Goal: Task Accomplishment & Management: Manage account settings

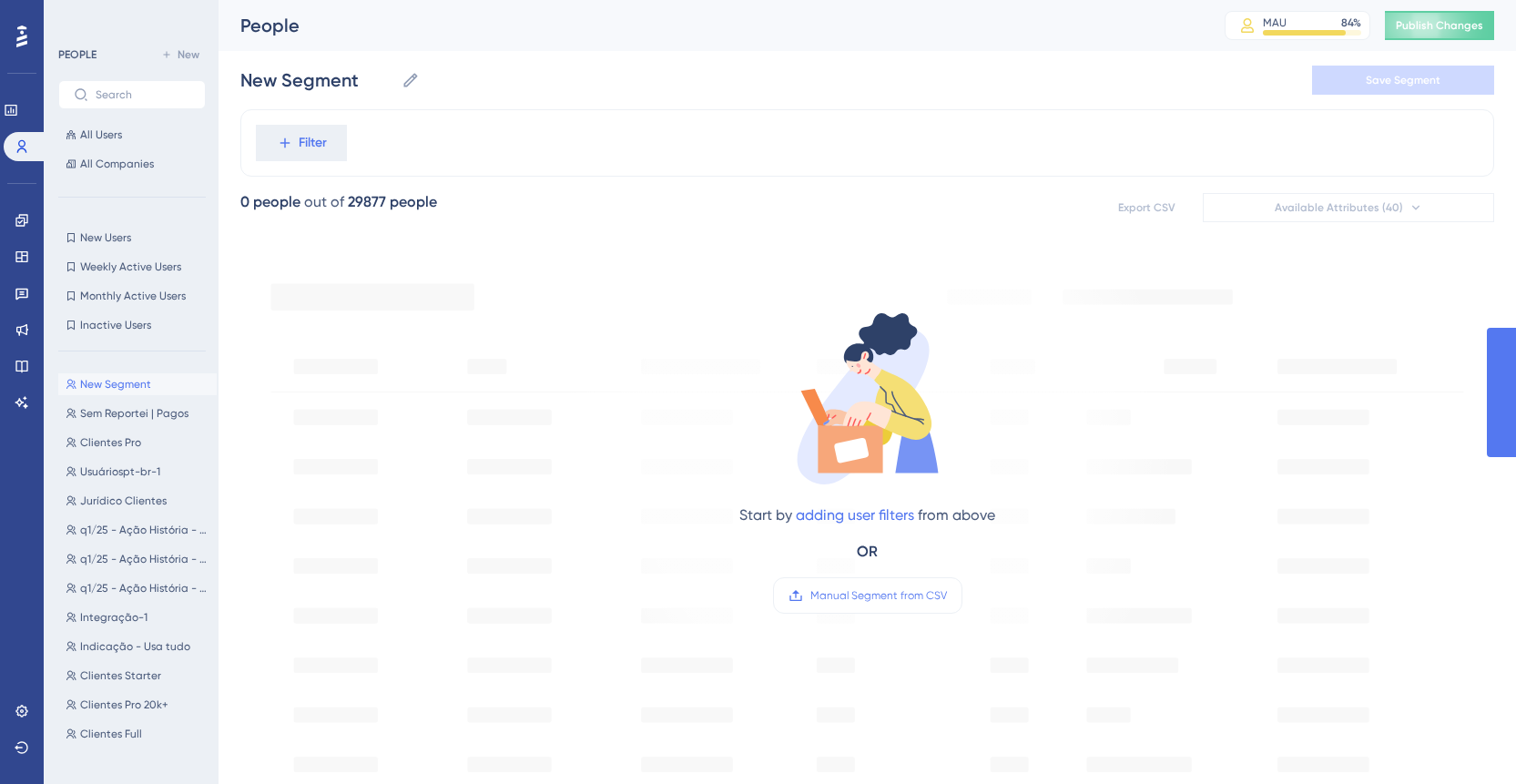
click at [289, 151] on button "Filter" at bounding box center [301, 143] width 91 height 36
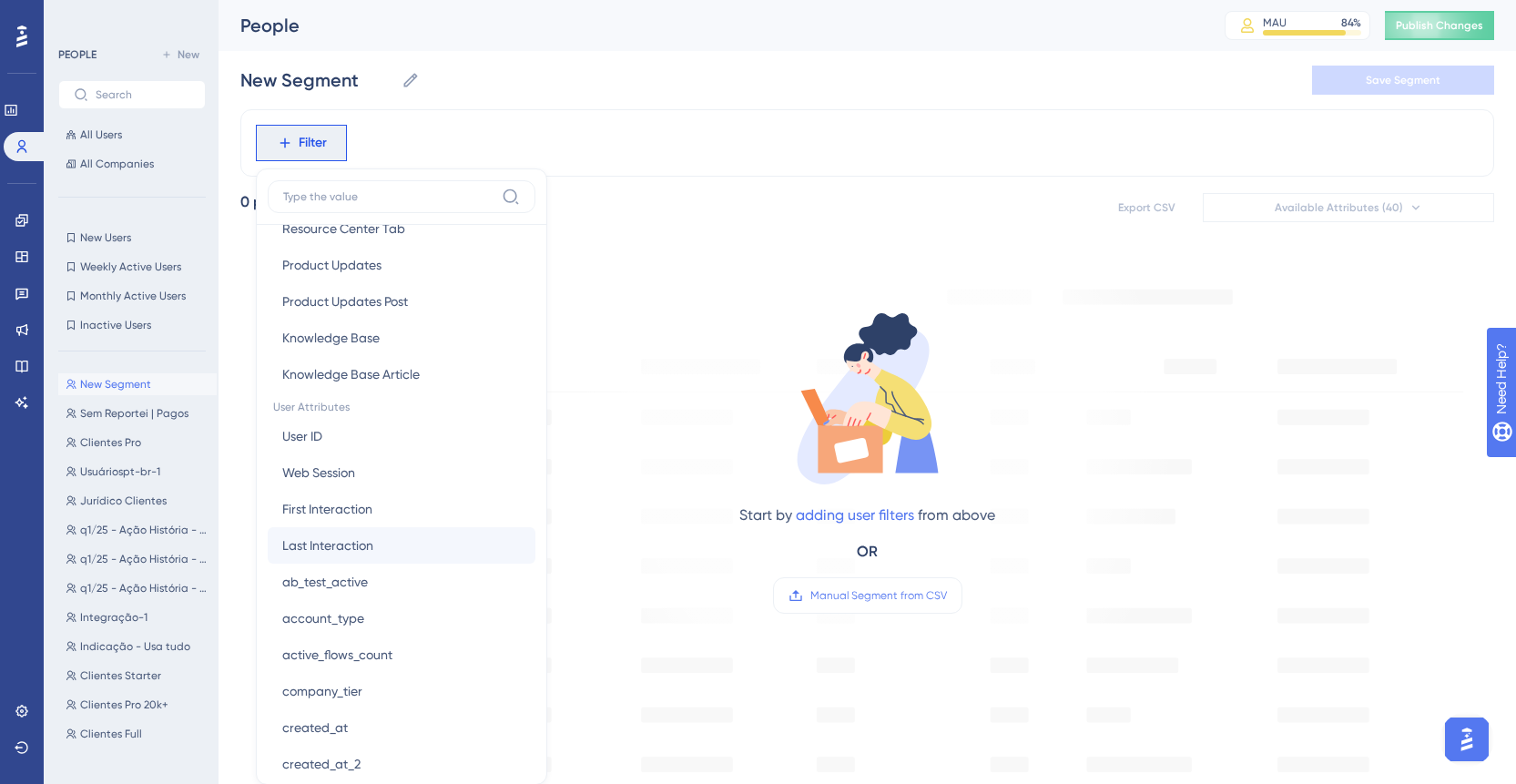
scroll to position [661, 0]
click at [349, 544] on span "Last Interaction" at bounding box center [327, 543] width 91 height 22
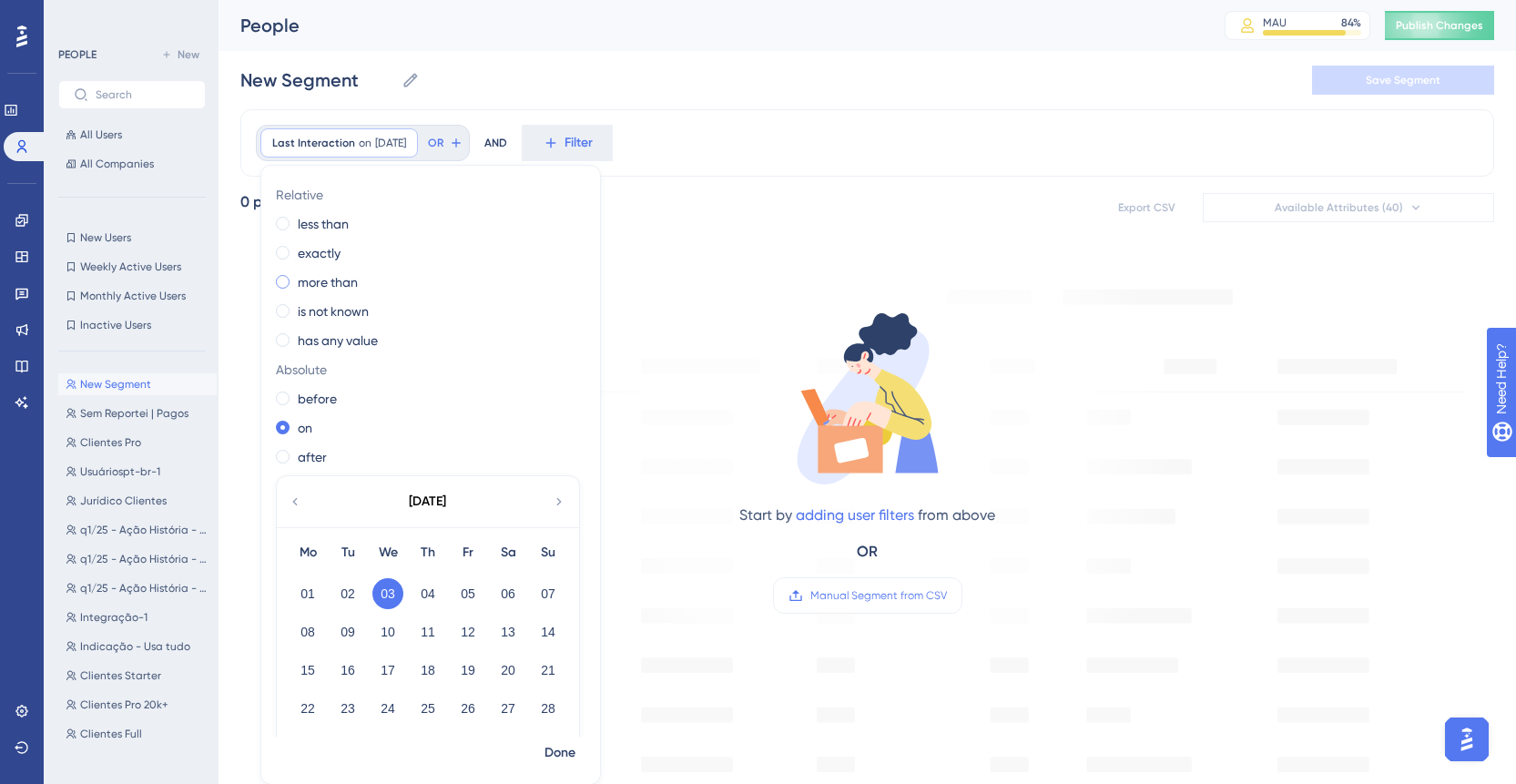
click at [323, 279] on label "more than" at bounding box center [328, 282] width 61 height 22
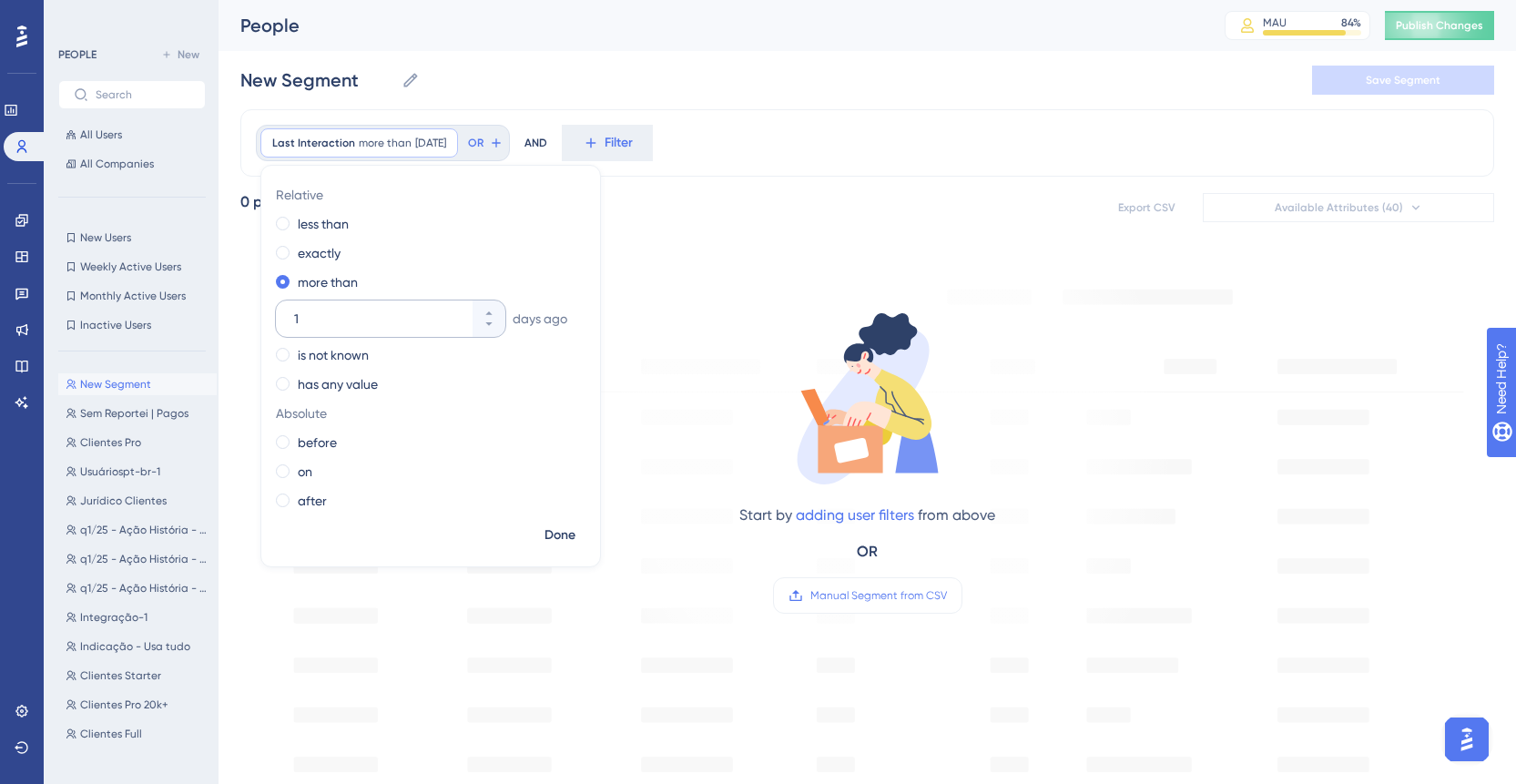
click at [436, 316] on input "1" at bounding box center [381, 318] width 175 height 22
click at [435, 317] on input "1" at bounding box center [381, 318] width 175 height 22
type input "060"
click at [571, 542] on span "Done" at bounding box center [559, 534] width 31 height 22
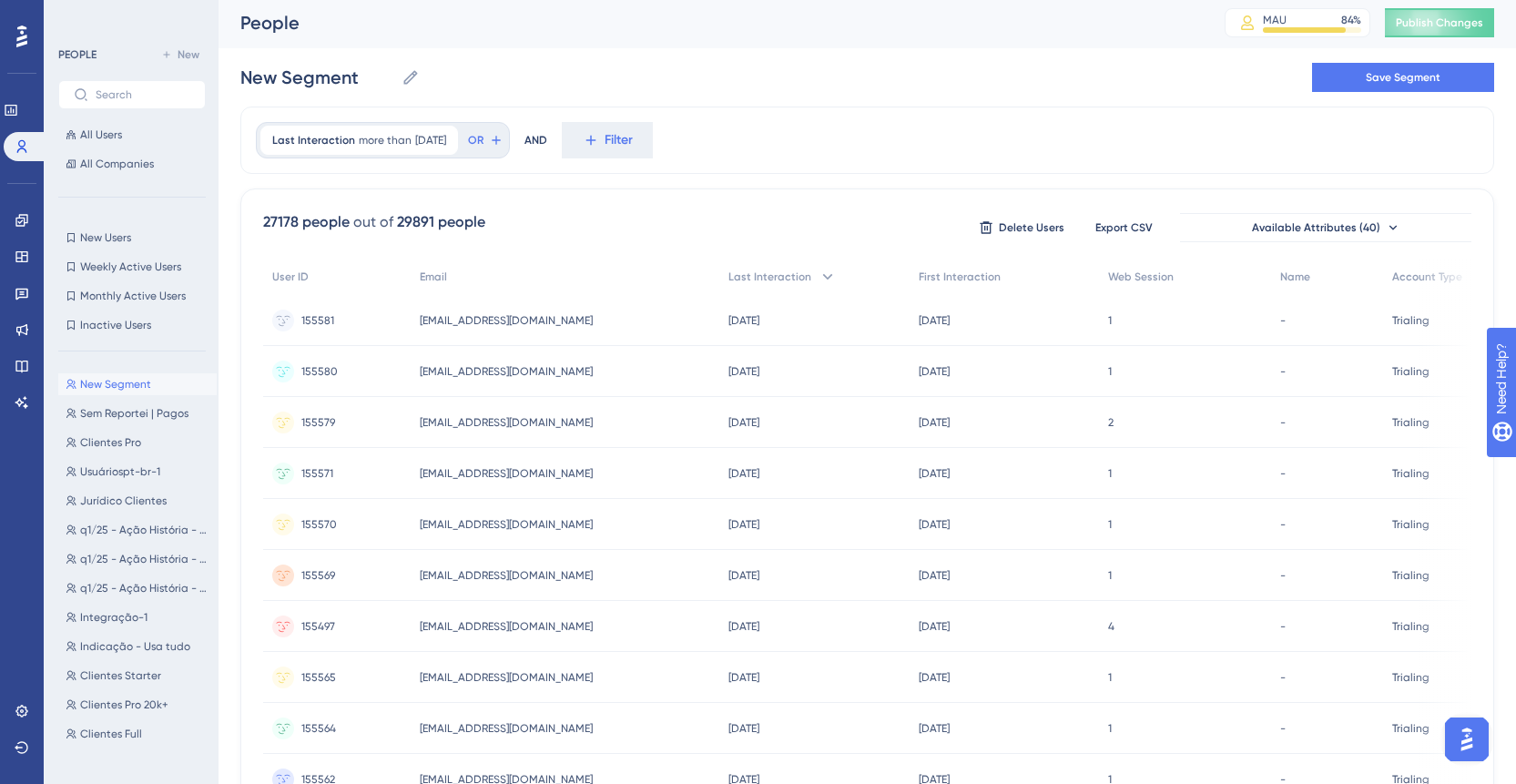
scroll to position [4, 0]
drag, startPoint x: 892, startPoint y: 278, endPoint x: 1004, endPoint y: 279, distance: 112.0
click at [1004, 279] on div "First Interaction" at bounding box center [1004, 275] width 189 height 37
click at [774, 287] on div "Last Interaction" at bounding box center [814, 275] width 190 height 37
click at [458, 137] on div "Last Interaction more than [DATE] [DATE] Remove" at bounding box center [359, 139] width 198 height 29
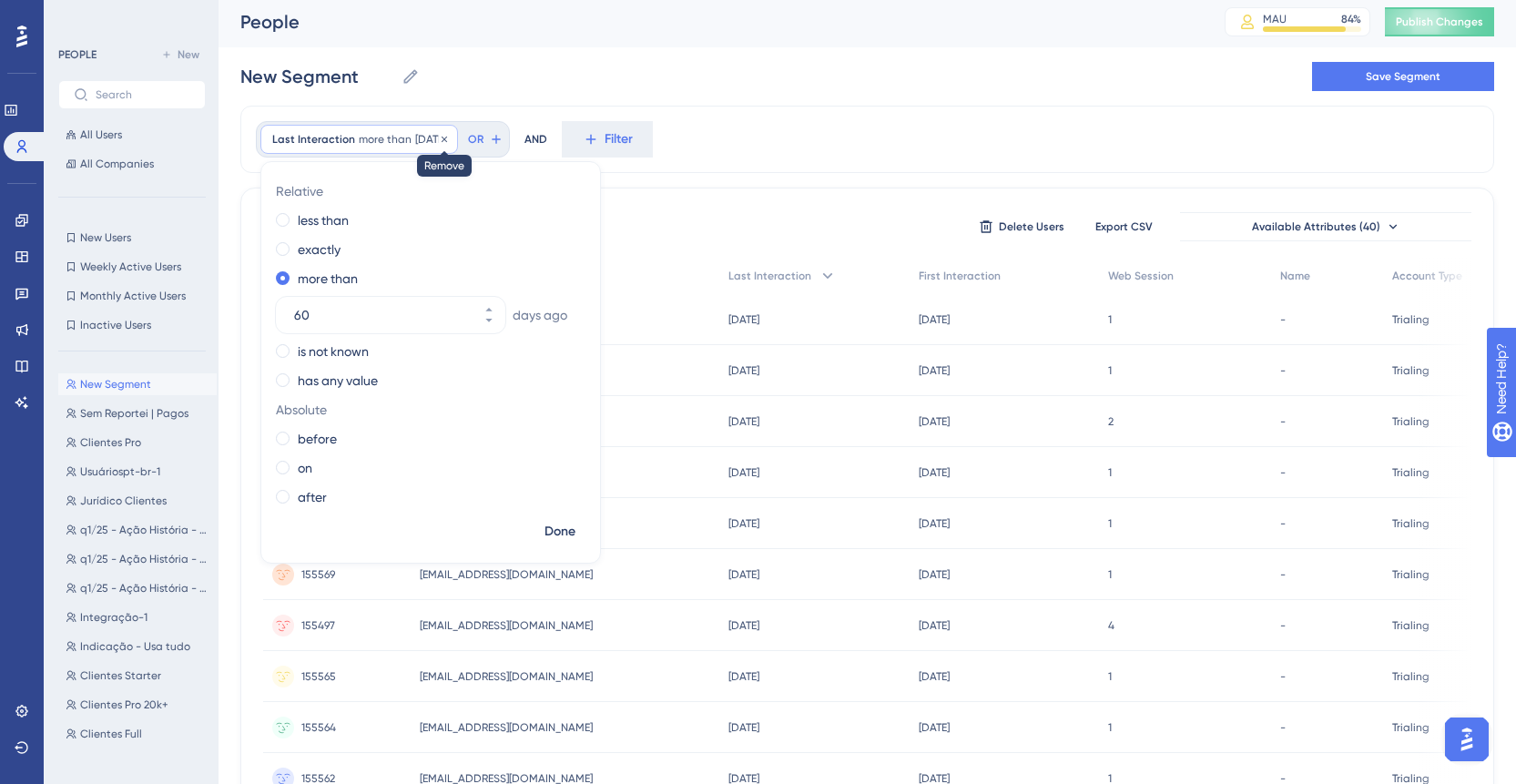
click at [450, 140] on icon at bounding box center [445, 139] width 11 height 11
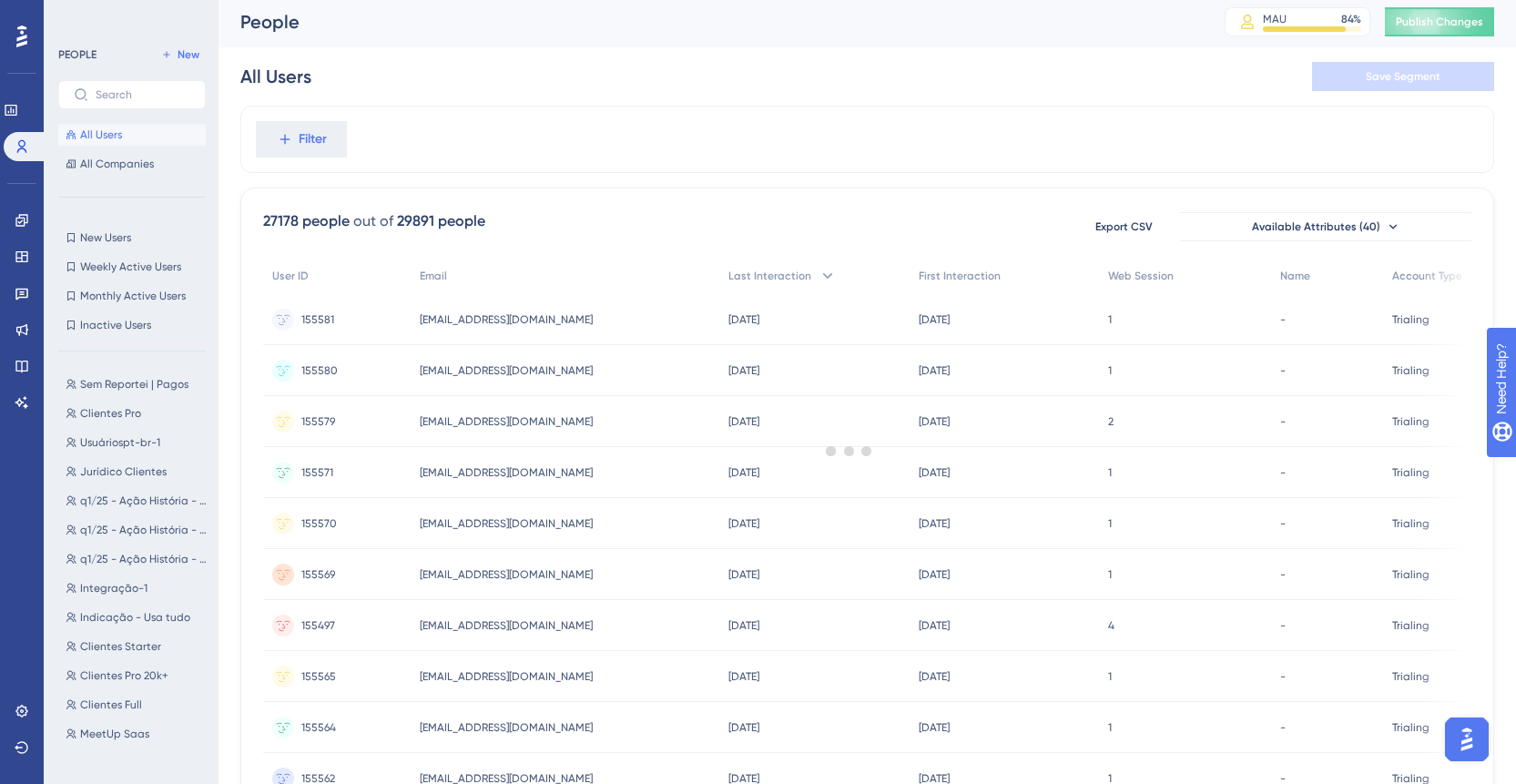
click at [525, 90] on div "All Users Save Segment" at bounding box center [867, 77] width 1254 height 59
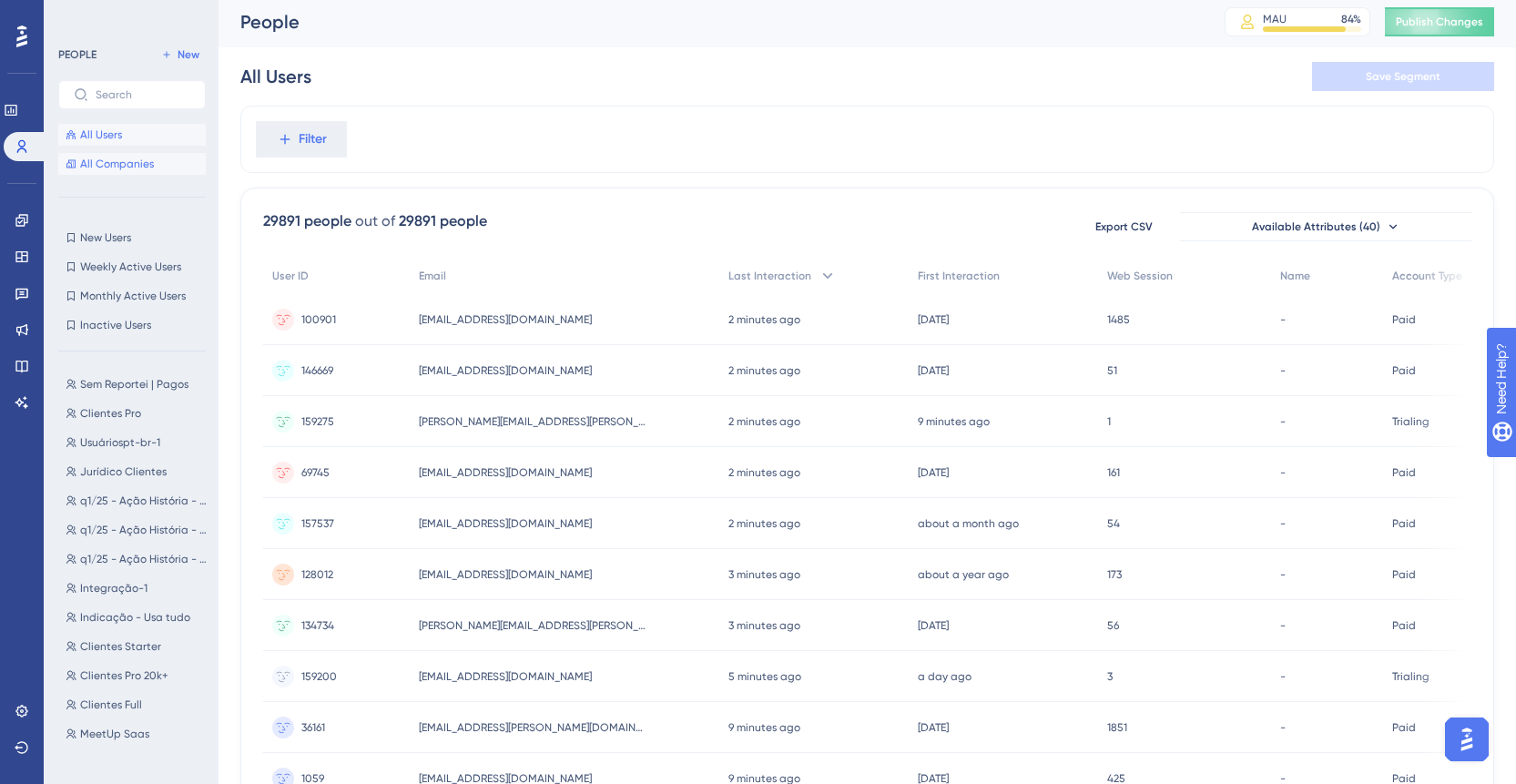
click at [143, 157] on span "All Companies" at bounding box center [117, 164] width 74 height 14
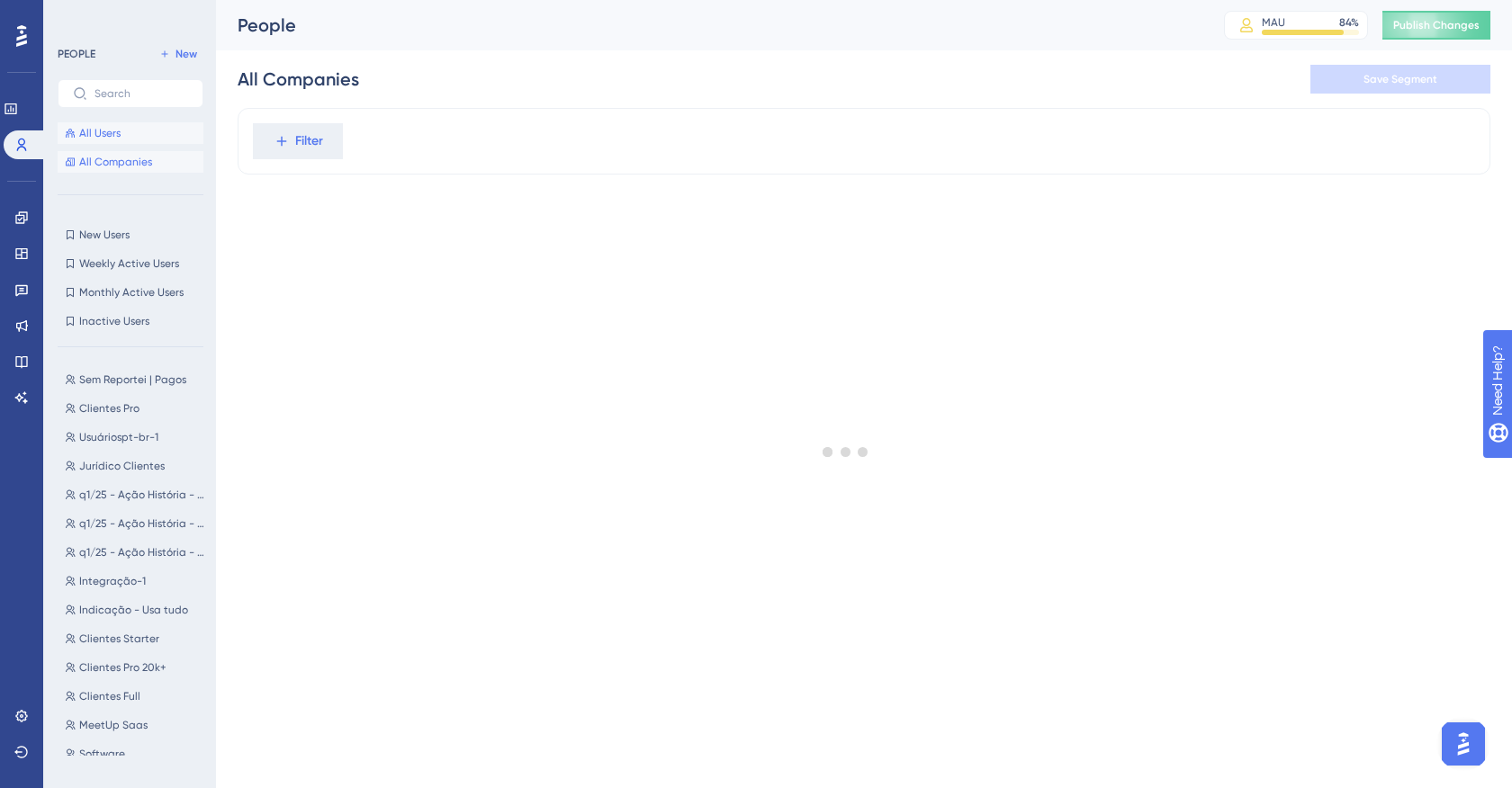
click at [143, 137] on button "All Users" at bounding box center [131, 133] width 146 height 21
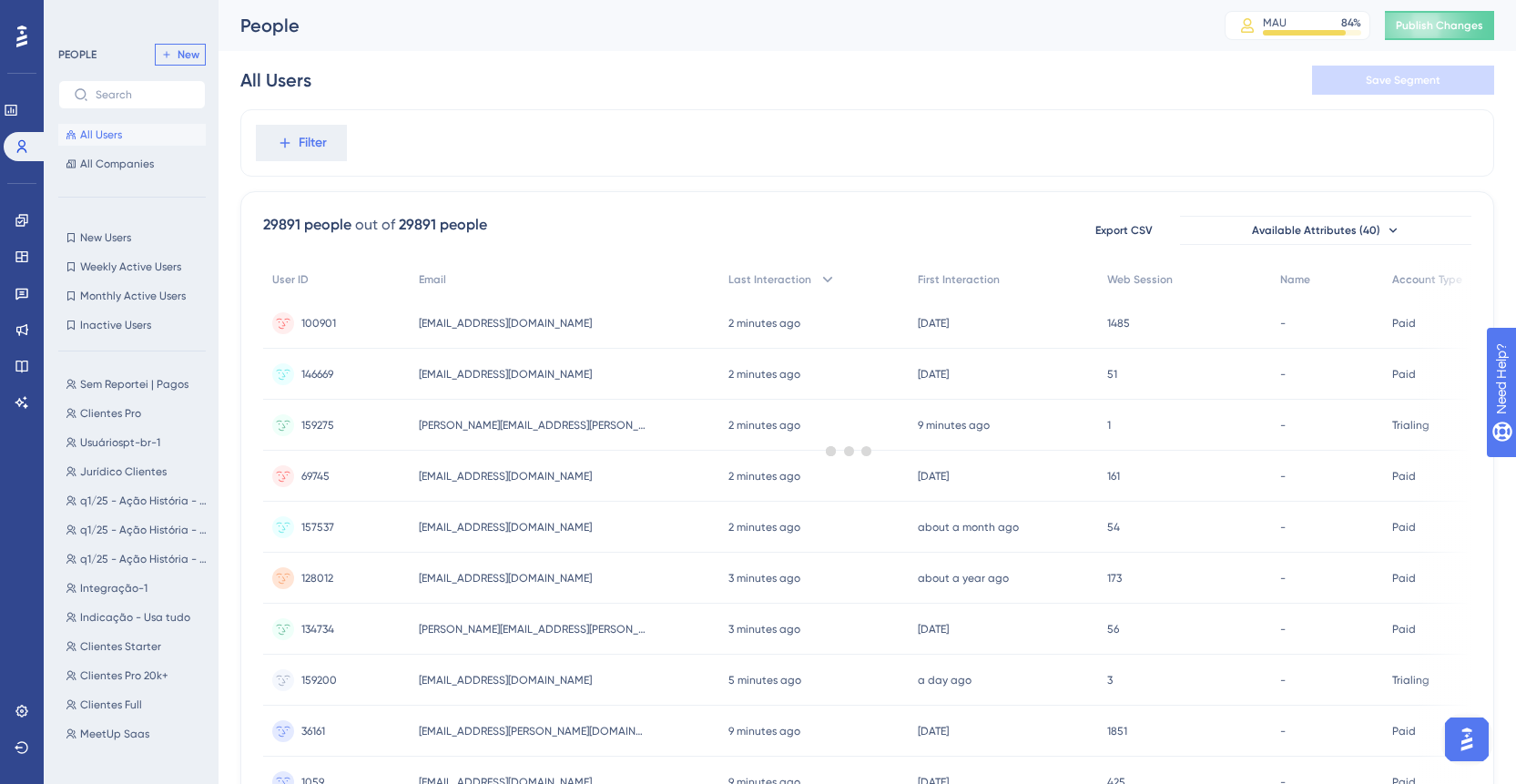
click at [188, 59] on span "New" at bounding box center [188, 54] width 22 height 14
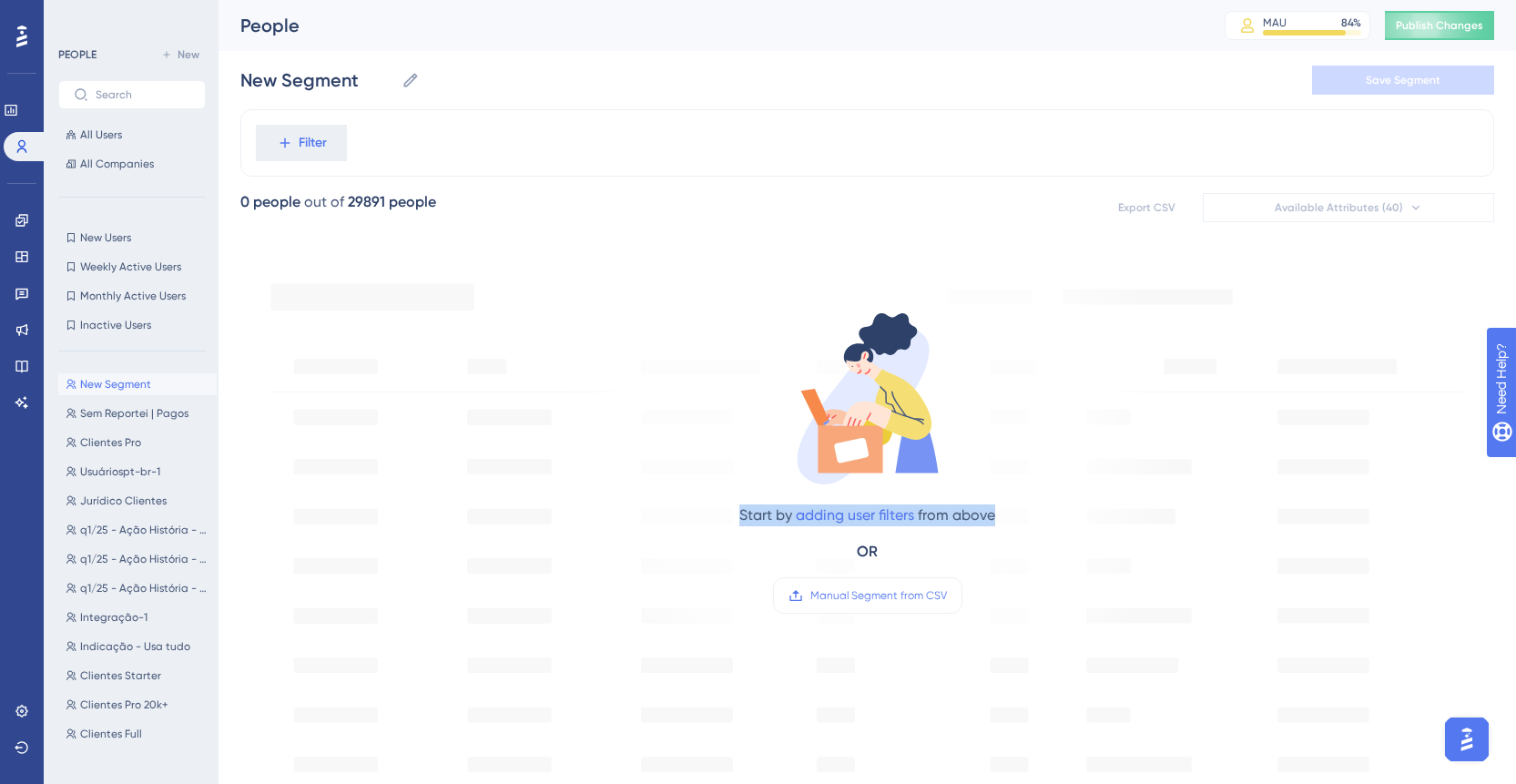
drag, startPoint x: 722, startPoint y: 516, endPoint x: 1003, endPoint y: 513, distance: 281.0
click at [1003, 513] on div "Start by adding user filters from above OR Manual Segment from CSV" at bounding box center [868, 445] width 617 height 375
click at [384, 137] on div "Filter" at bounding box center [867, 142] width 1254 height 67
click at [305, 138] on span "Filter" at bounding box center [313, 143] width 28 height 22
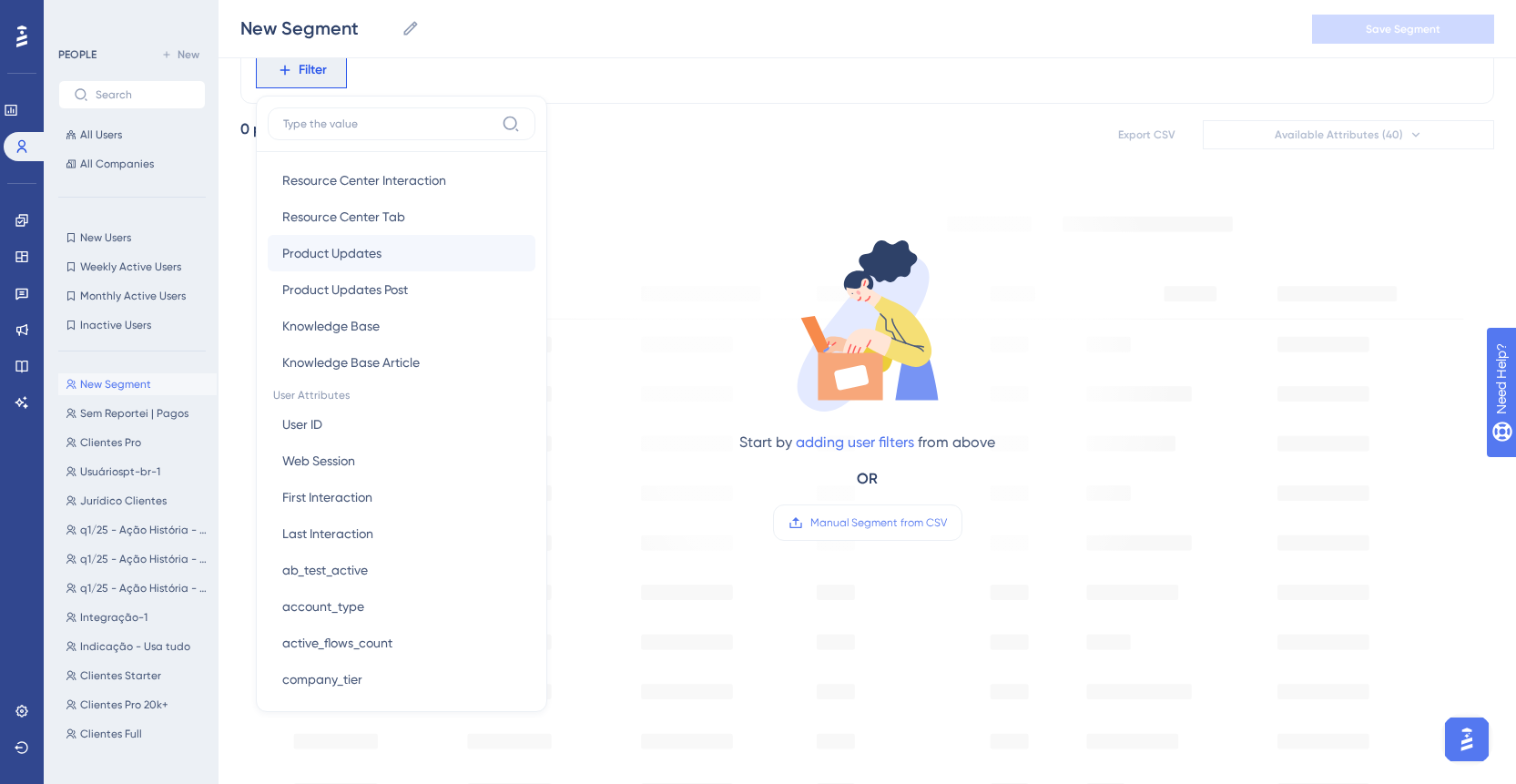
scroll to position [667, 0]
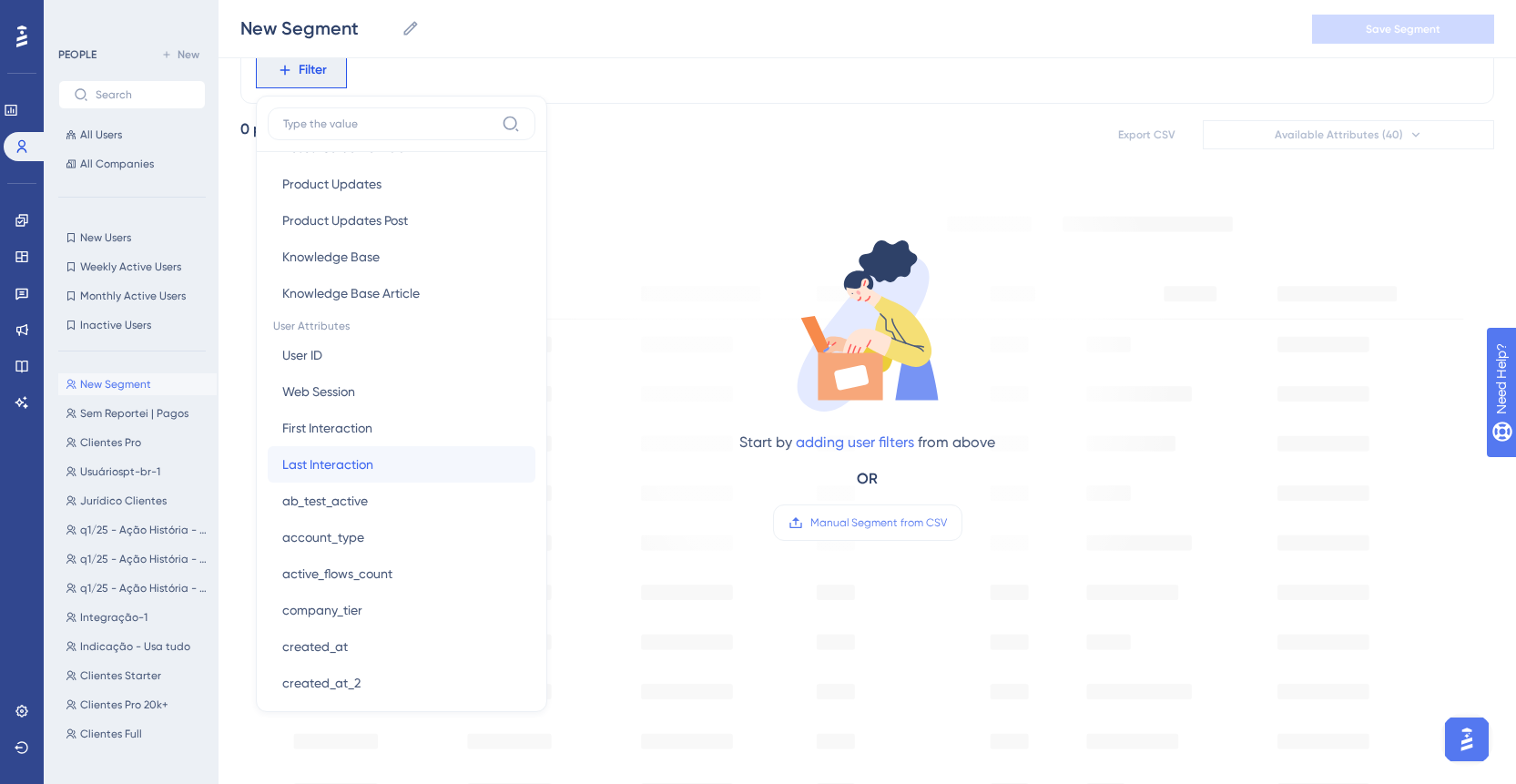
click at [335, 470] on span "Last Interaction" at bounding box center [327, 463] width 91 height 22
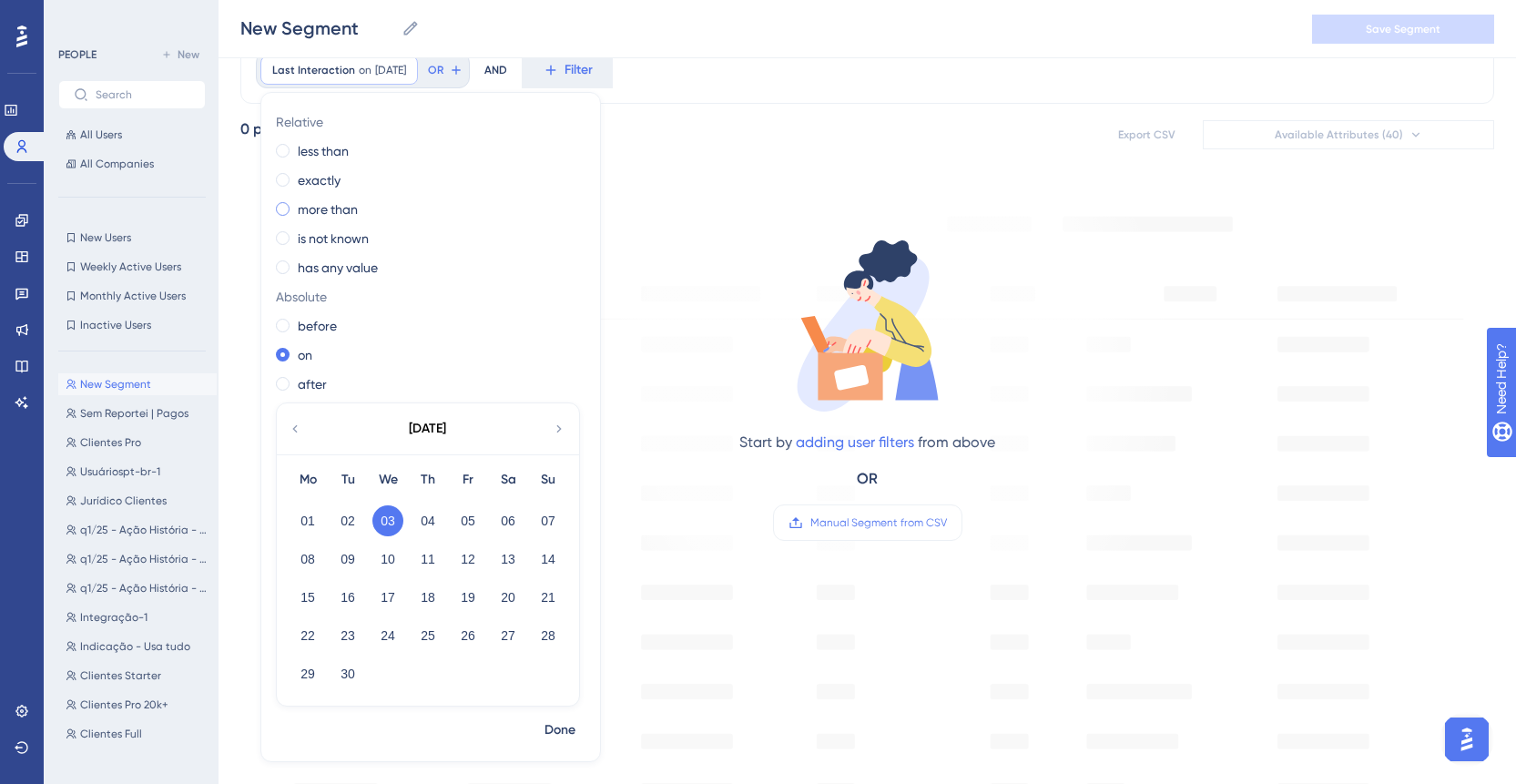
click at [321, 199] on label "more than" at bounding box center [328, 209] width 61 height 22
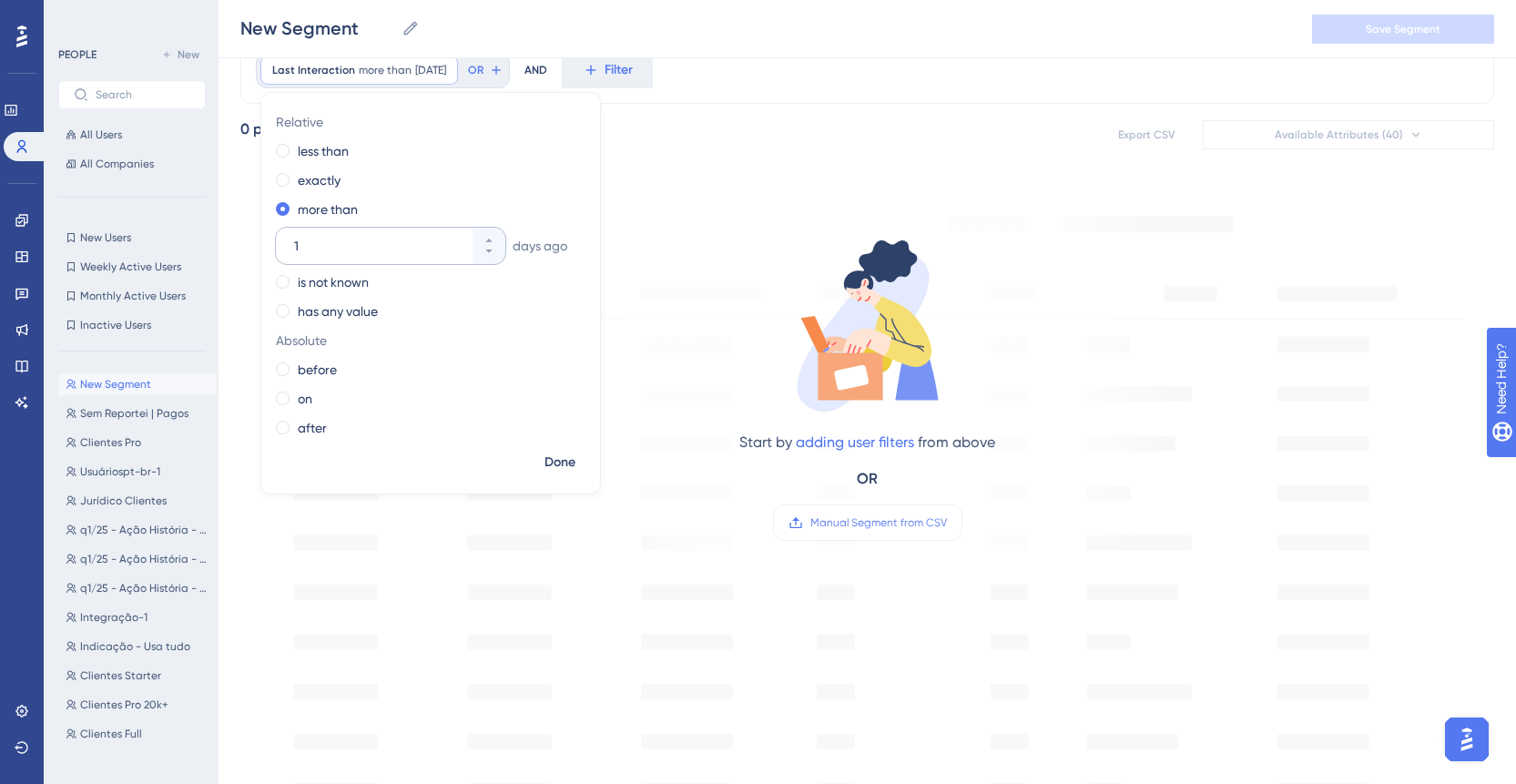
click at [409, 240] on input "1" at bounding box center [381, 245] width 175 height 22
click at [397, 255] on input "1" at bounding box center [381, 245] width 175 height 22
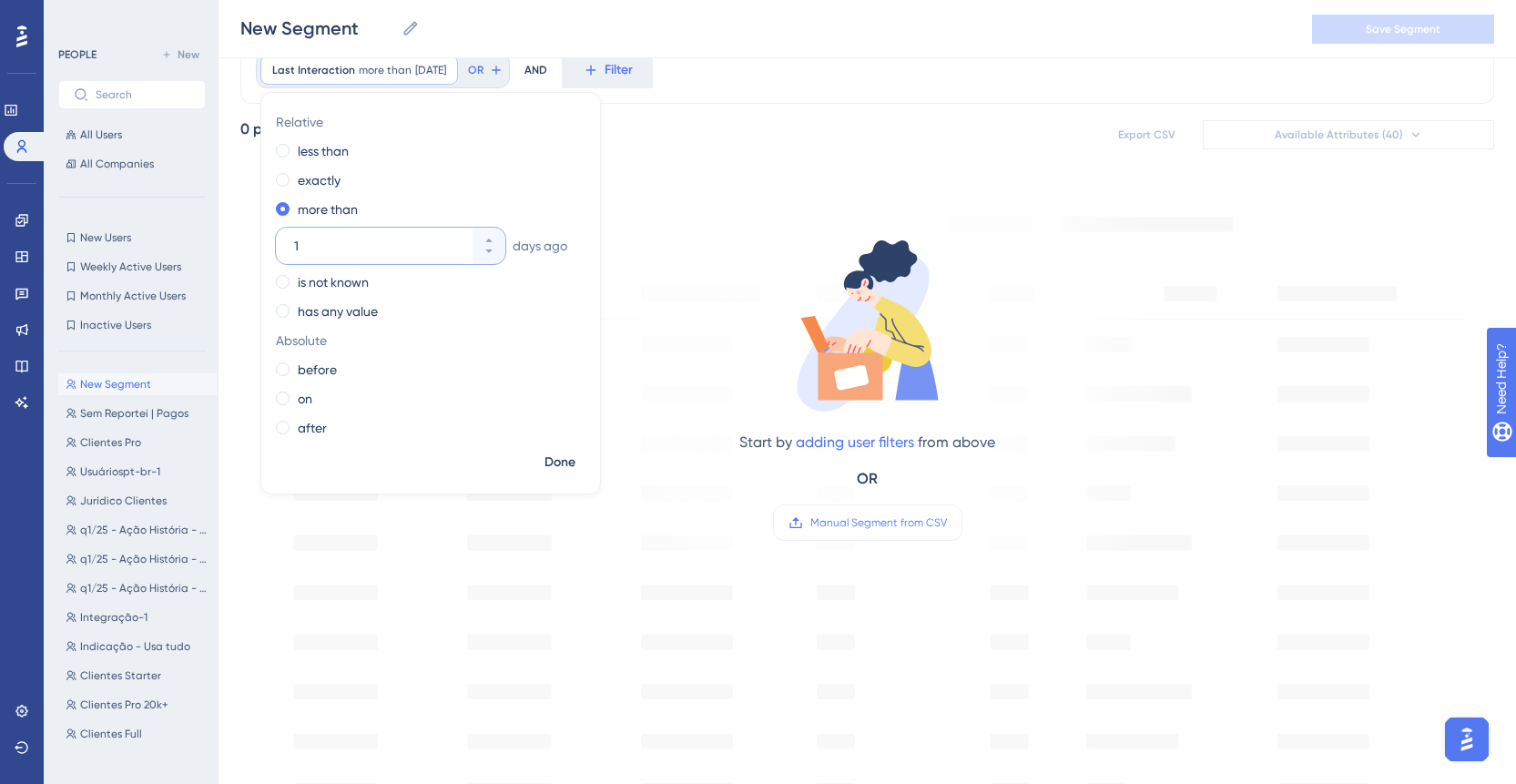
click at [400, 243] on input "1" at bounding box center [381, 245] width 175 height 22
type input "60"
click at [560, 459] on span "Done" at bounding box center [559, 462] width 31 height 22
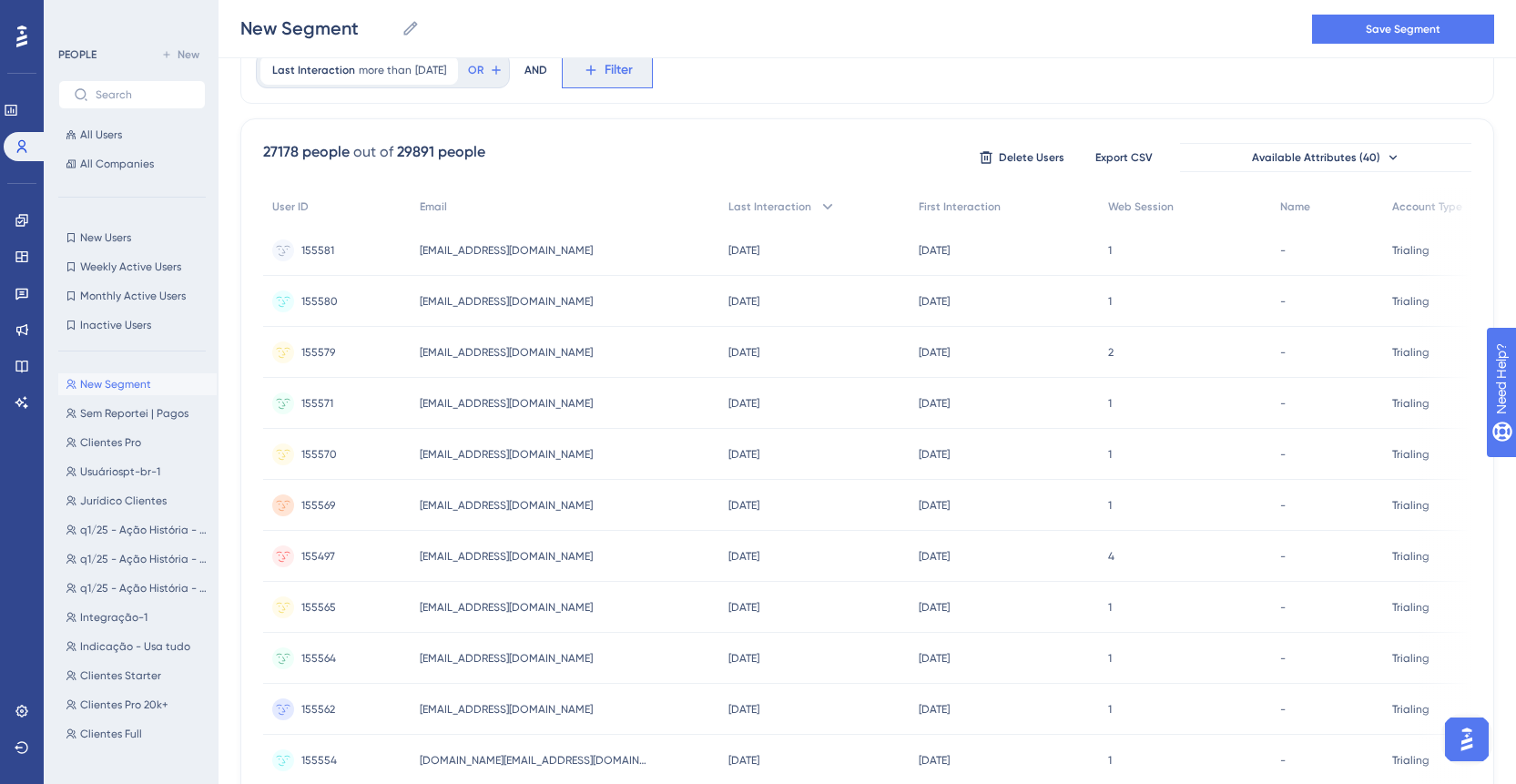
click at [599, 71] on icon at bounding box center [591, 69] width 16 height 16
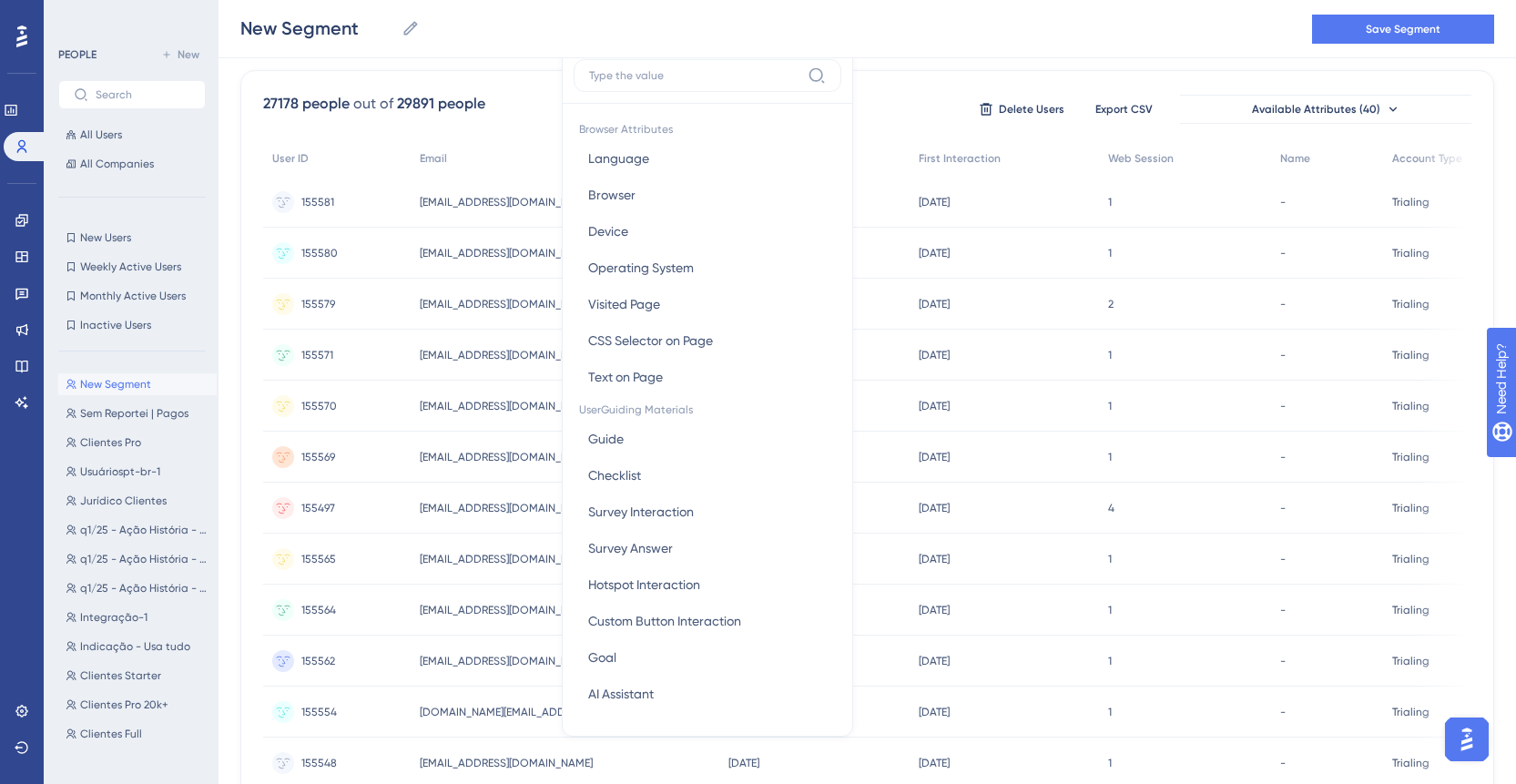
click at [700, 84] on label at bounding box center [707, 76] width 268 height 33
click at [700, 83] on input at bounding box center [695, 75] width 211 height 14
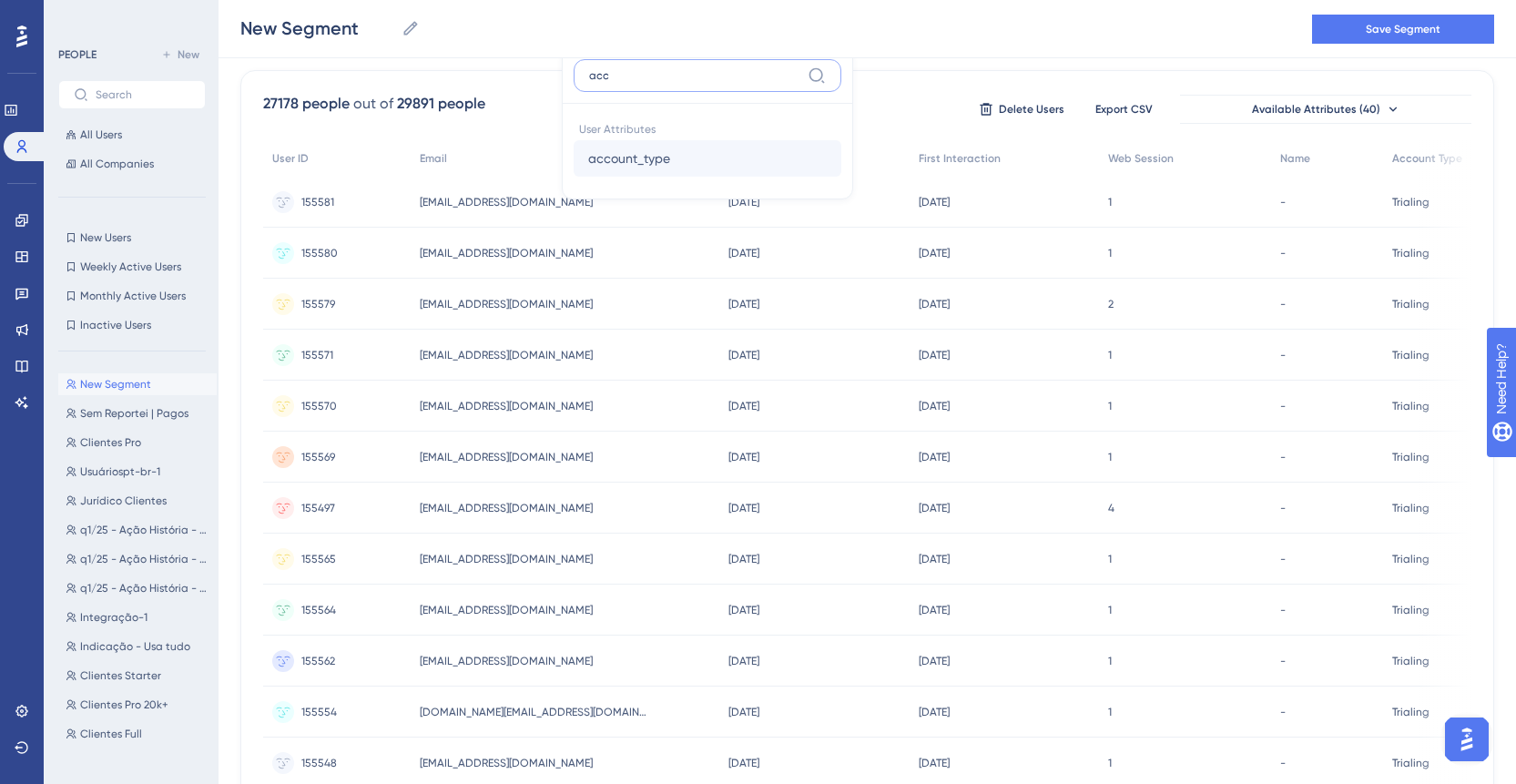
type input "acc"
click at [778, 172] on button "account_type account_type" at bounding box center [707, 158] width 268 height 36
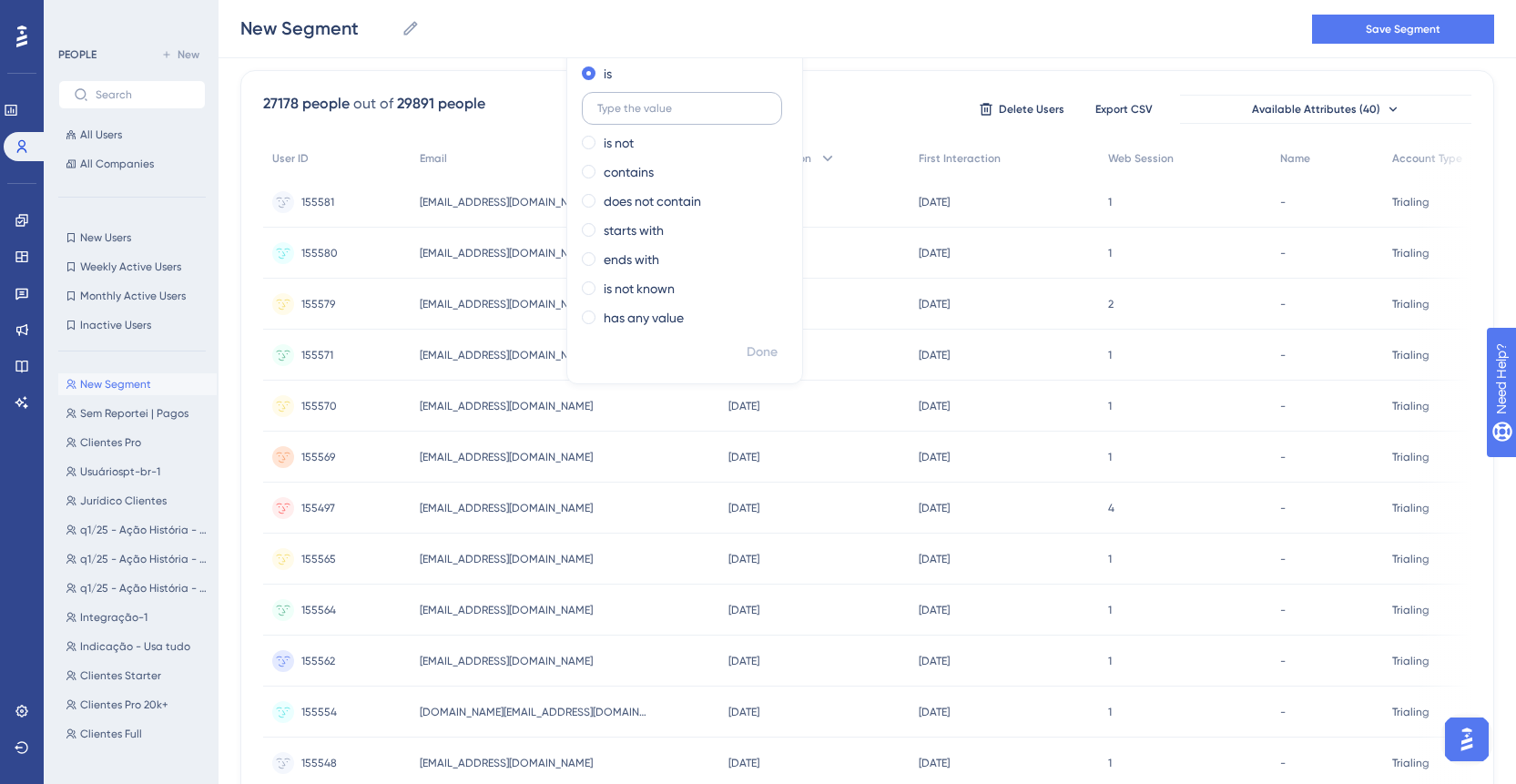
click at [682, 98] on label at bounding box center [682, 108] width 201 height 33
click at [682, 102] on input "text" at bounding box center [681, 108] width 169 height 12
type input "paid"
click at [777, 345] on span "Done" at bounding box center [762, 352] width 31 height 22
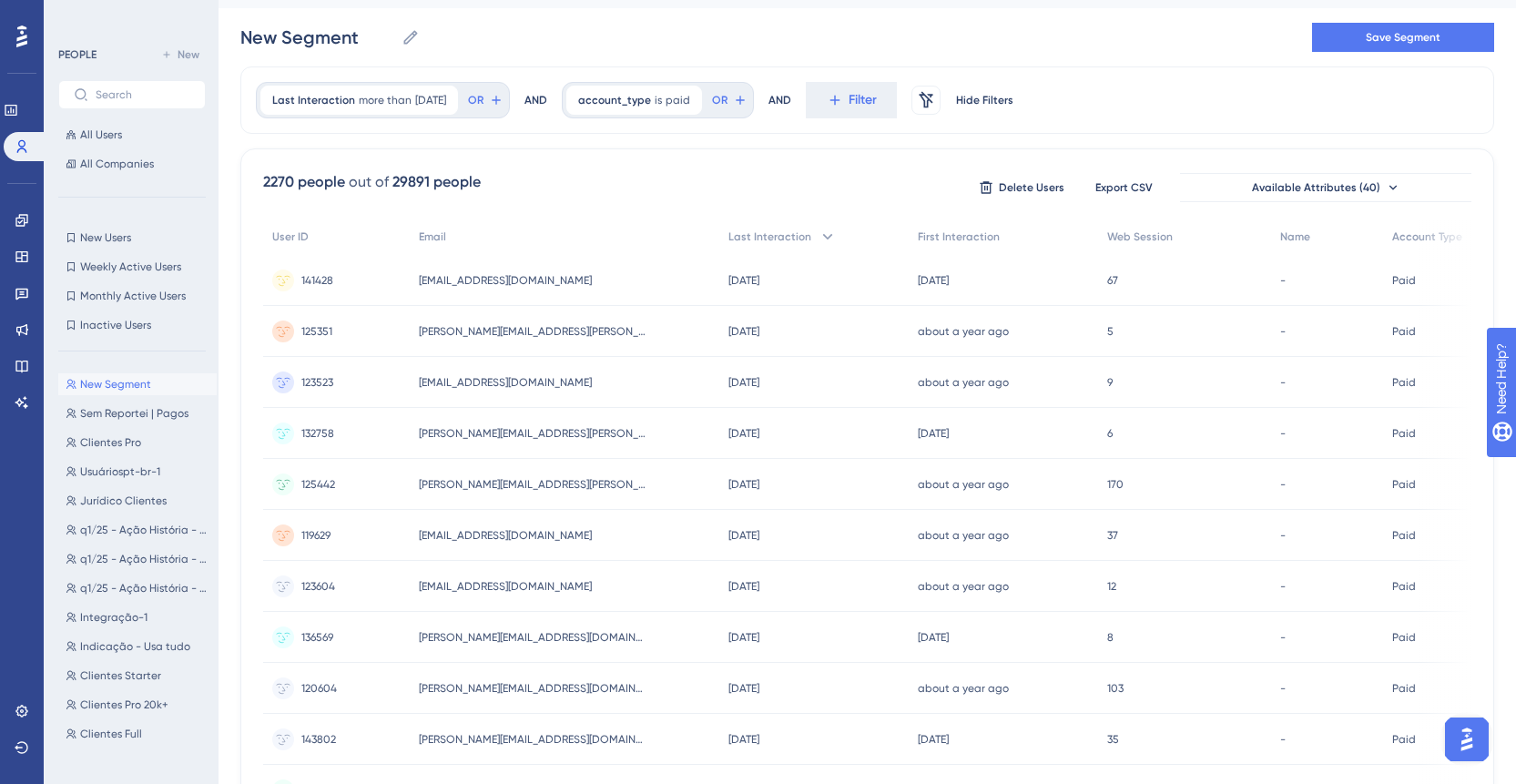
scroll to position [0, 0]
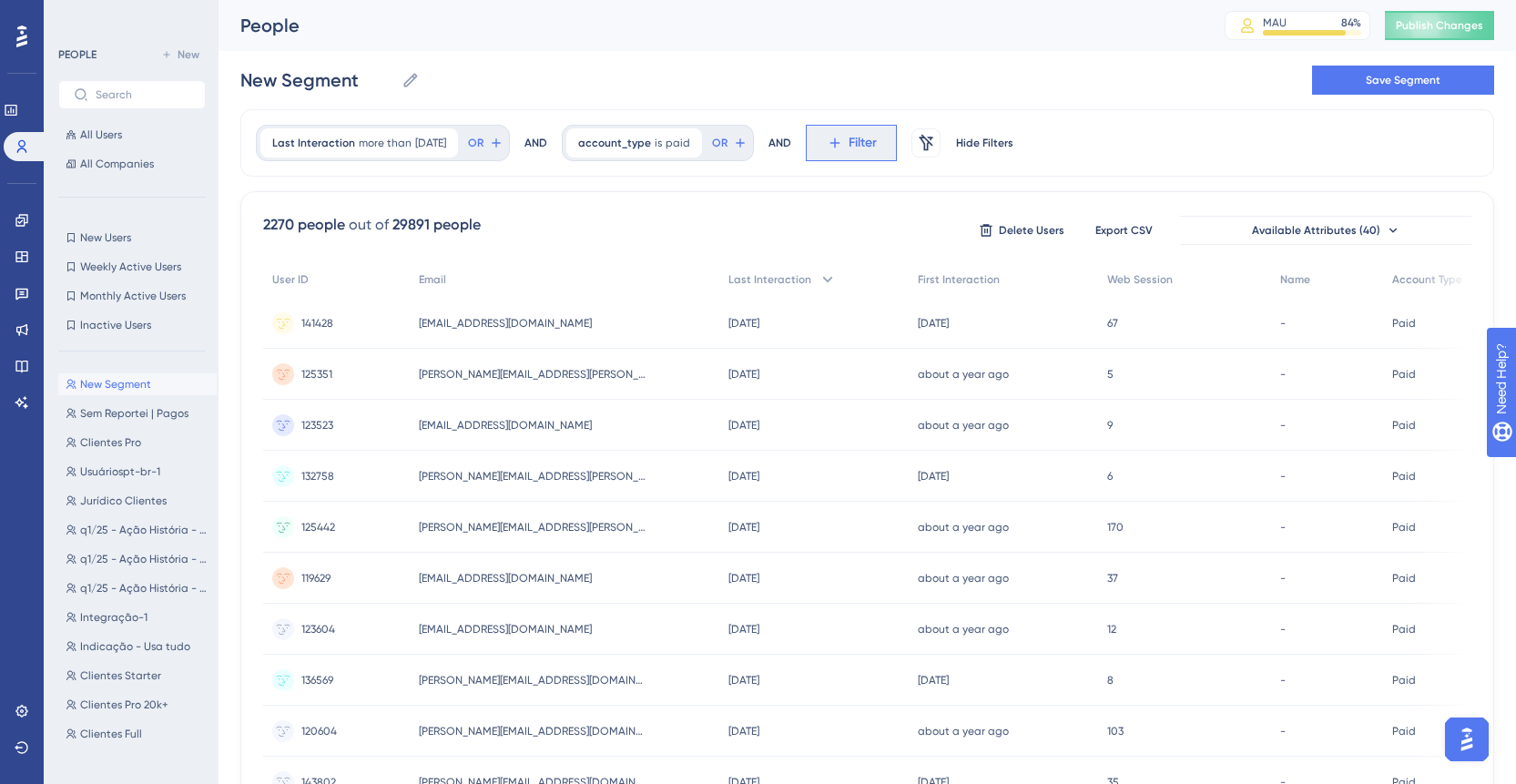
click at [865, 153] on button "Filter" at bounding box center [852, 143] width 91 height 36
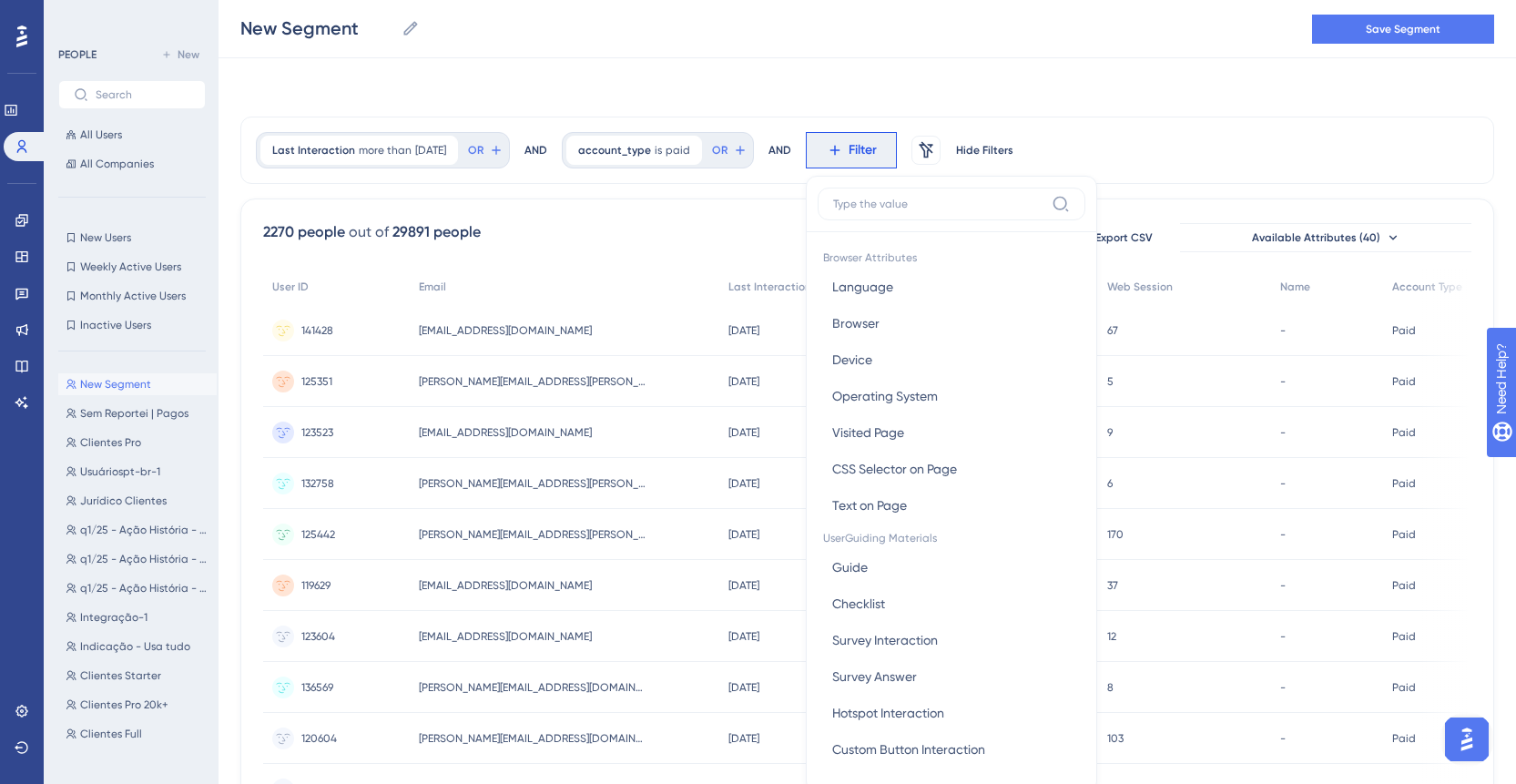
scroll to position [84, 0]
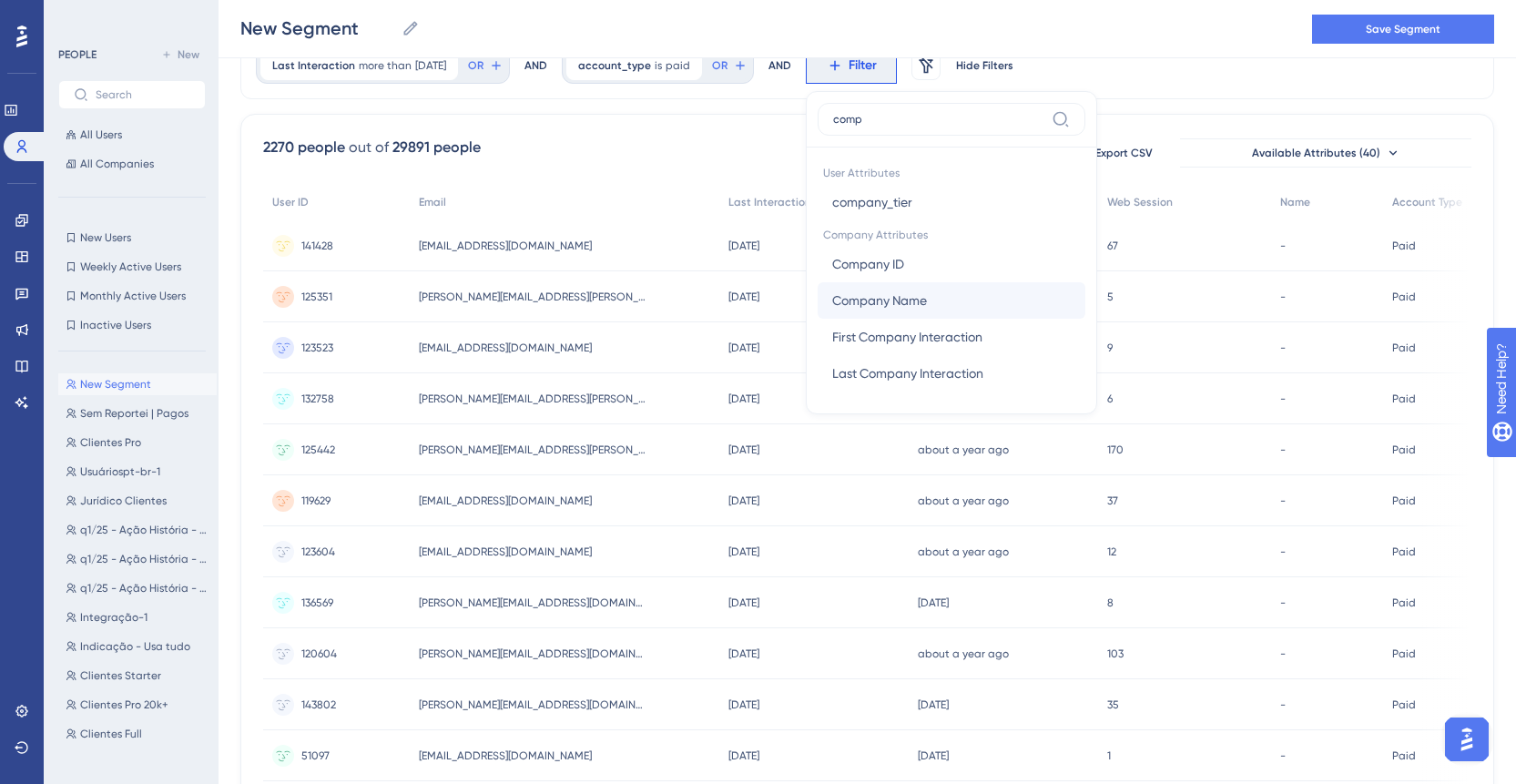
type input "comp"
click at [925, 305] on span "Company Name" at bounding box center [880, 300] width 95 height 22
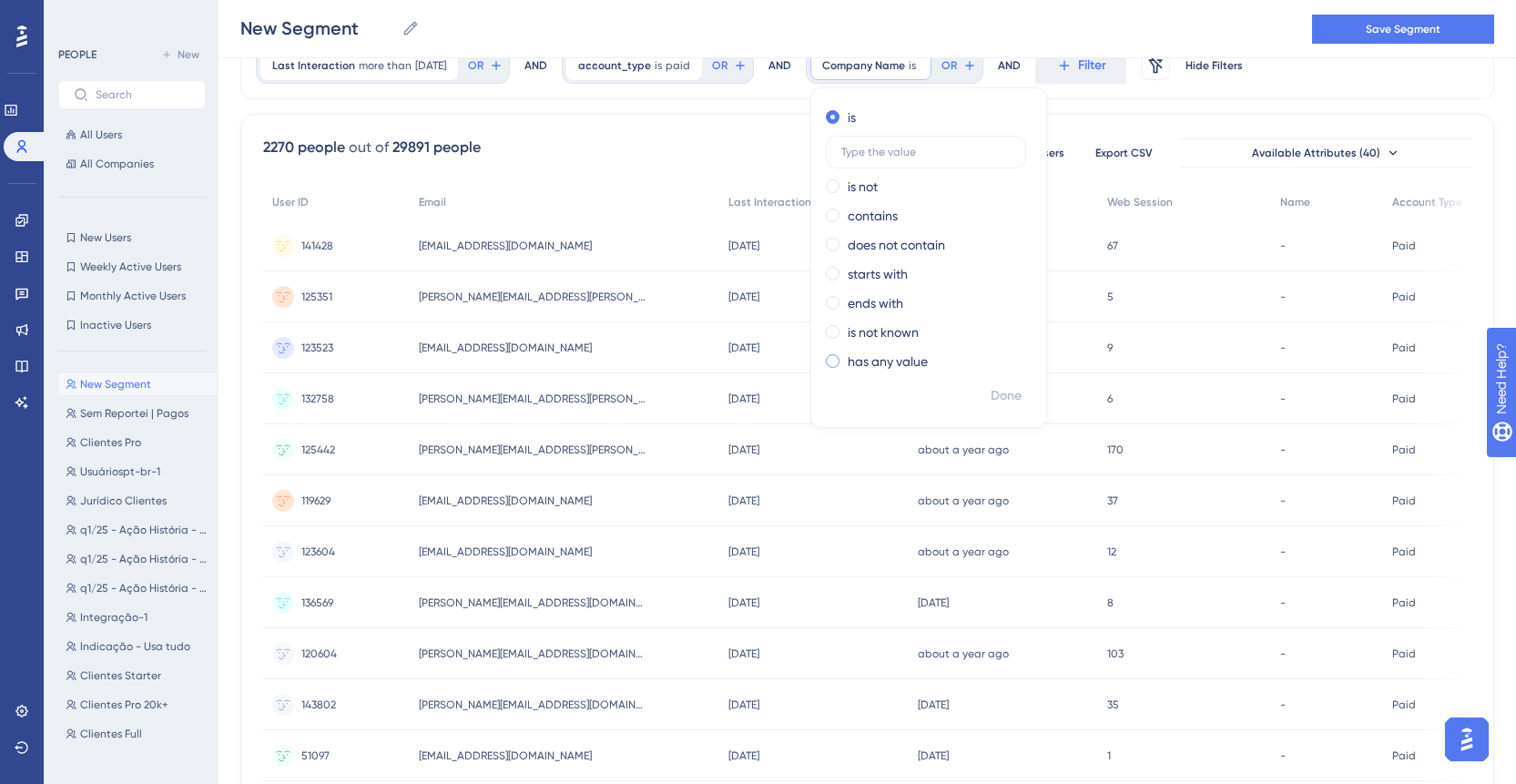
click at [928, 367] on label "has any value" at bounding box center [888, 360] width 80 height 22
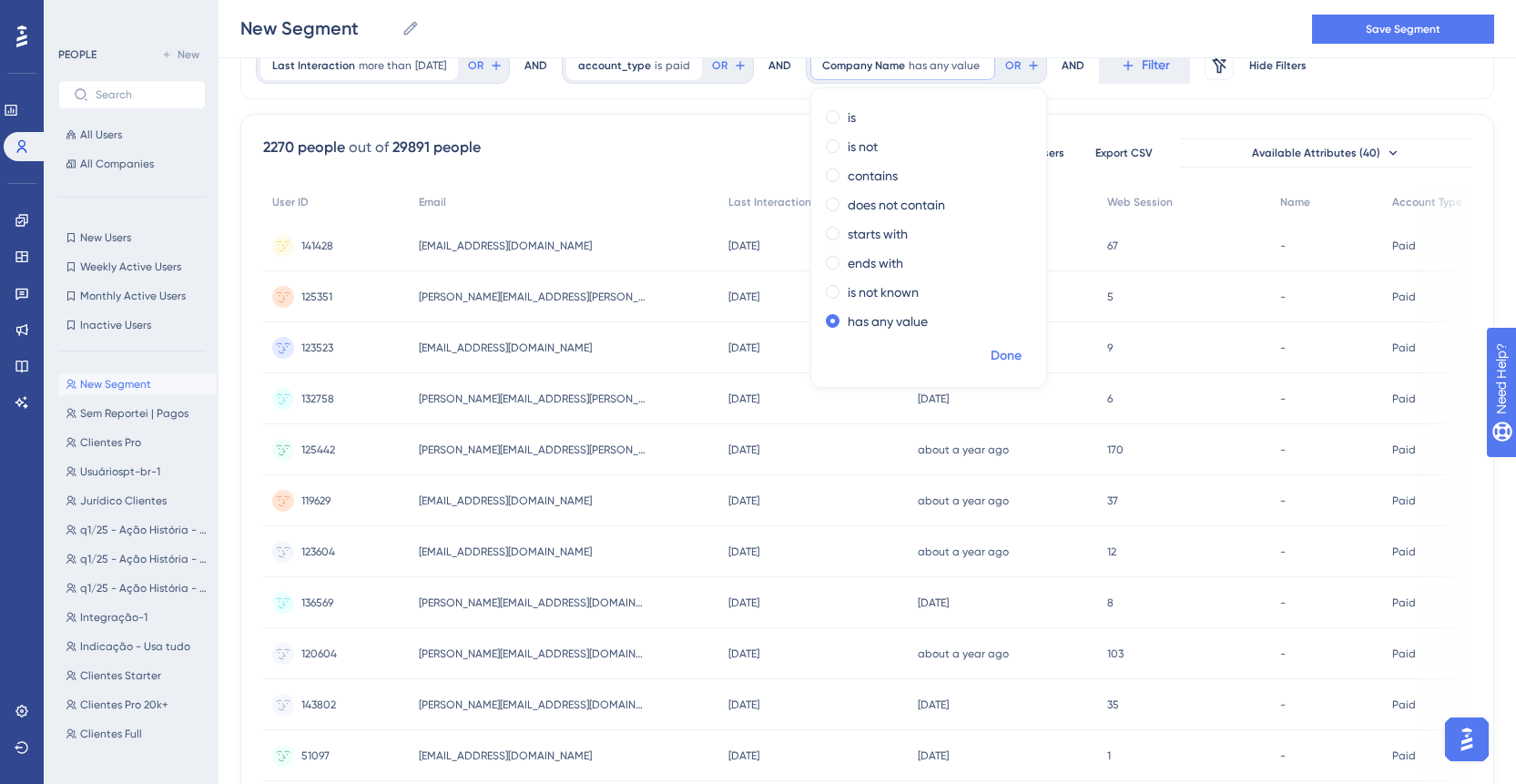
click at [1022, 353] on span "Done" at bounding box center [1006, 356] width 31 height 22
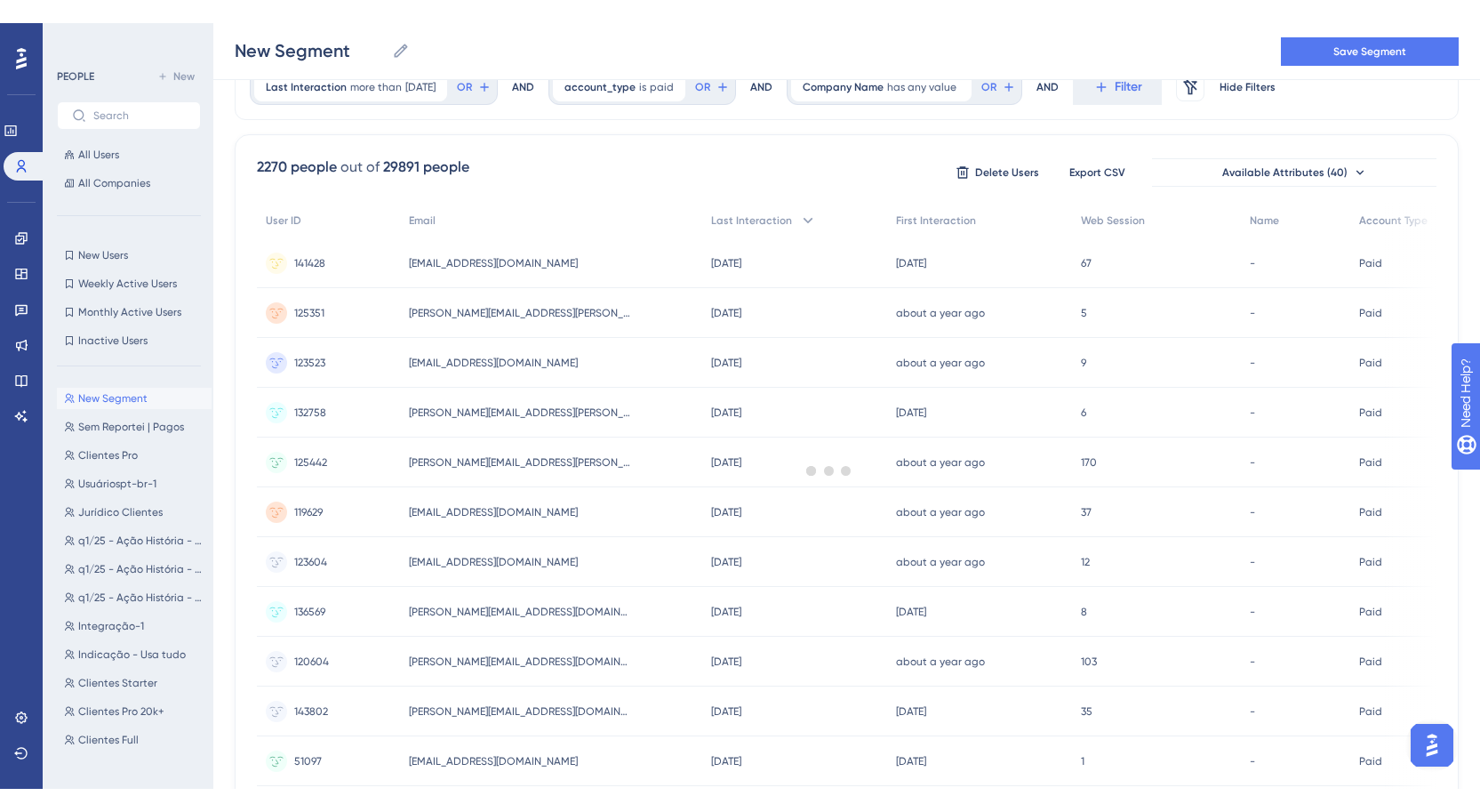
scroll to position [0, 0]
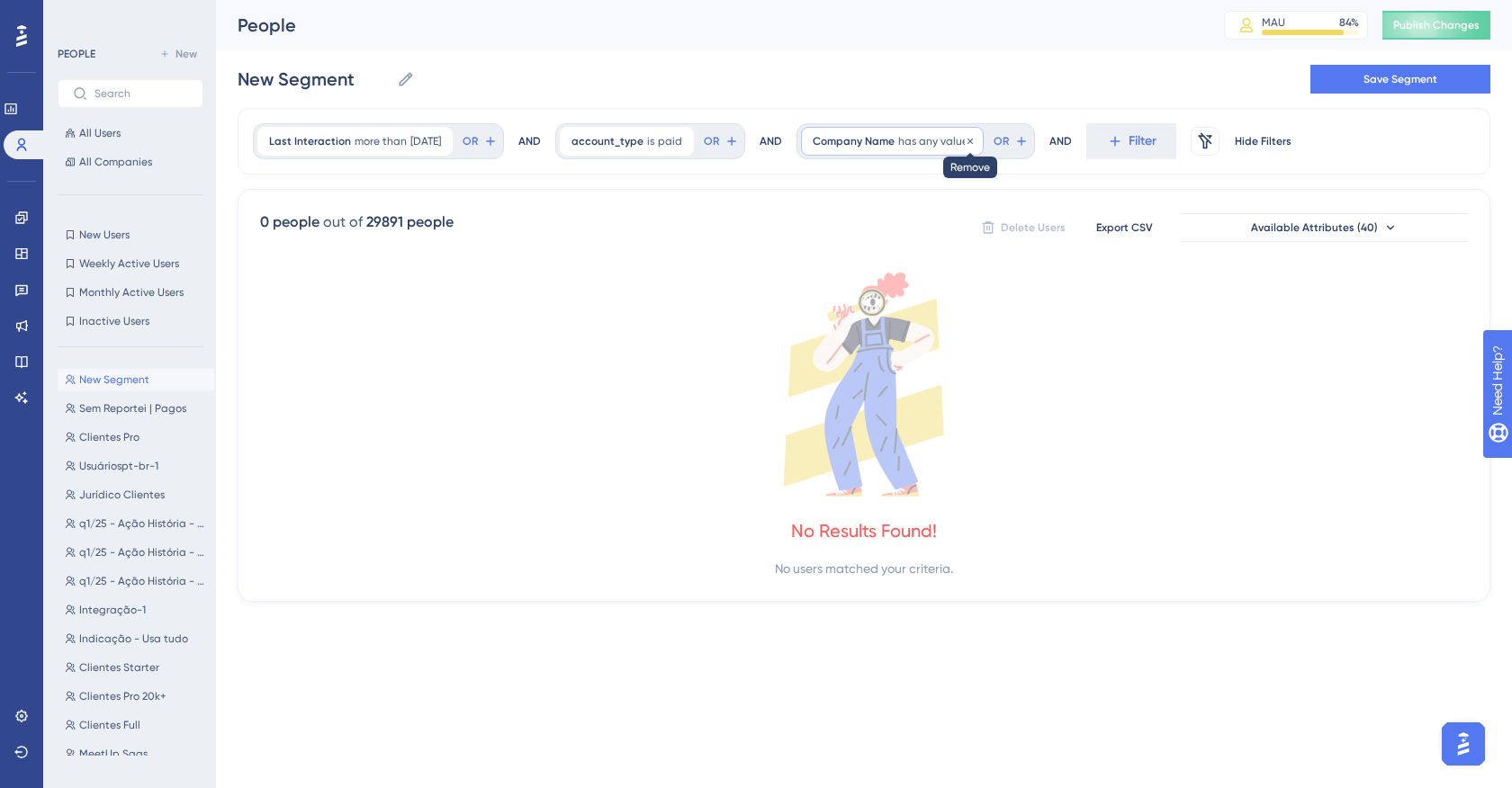
click at [972, 142] on icon at bounding box center [970, 140] width 6 height 6
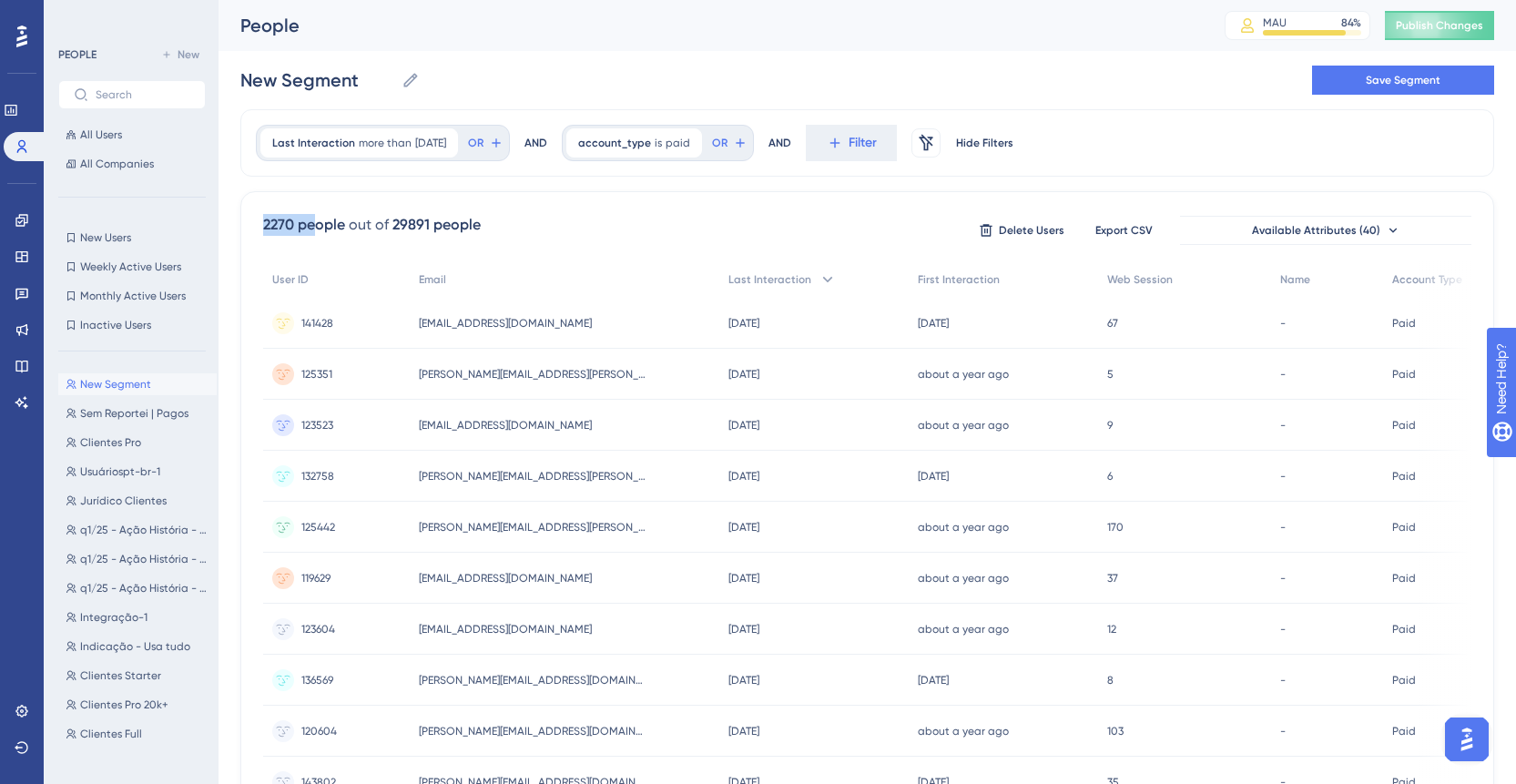
drag, startPoint x: 255, startPoint y: 218, endPoint x: 311, endPoint y: 232, distance: 57.7
click at [311, 232] on div "2270 people out of 29891 people Delete Users Export CSV Available Attributes (4…" at bounding box center [867, 794] width 1254 height 1207
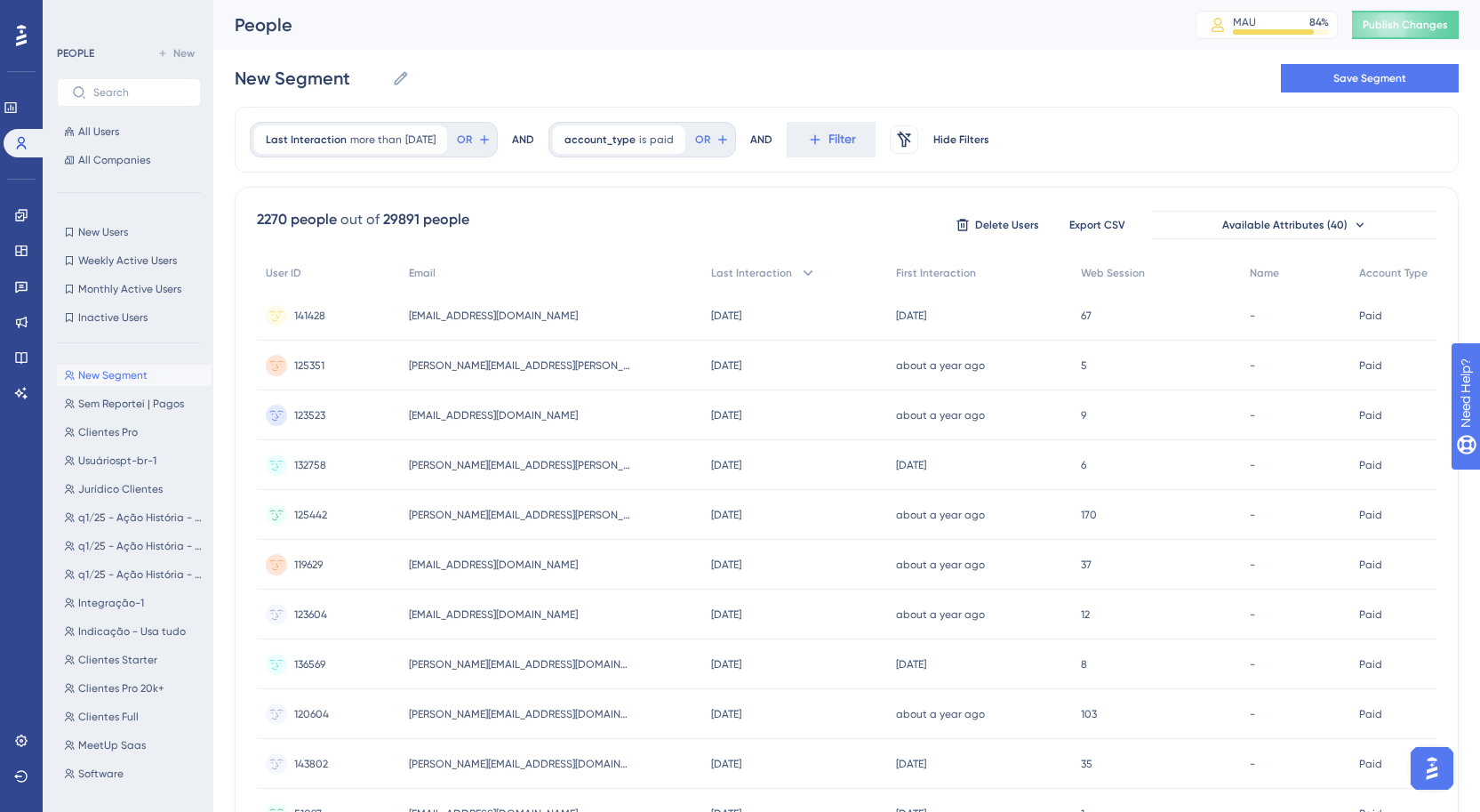
click at [1001, 73] on div "New Segment New Segment Save Segment" at bounding box center [846, 79] width 1224 height 57
click at [1096, 167] on div "Last Interaction more than [DATE] [DATE] Remove OR AND account_type is paid pai…" at bounding box center [846, 139] width 1224 height 66
click at [1104, 222] on span "Export CSV" at bounding box center [1098, 224] width 56 height 14
